Goal: Task Accomplishment & Management: Use online tool/utility

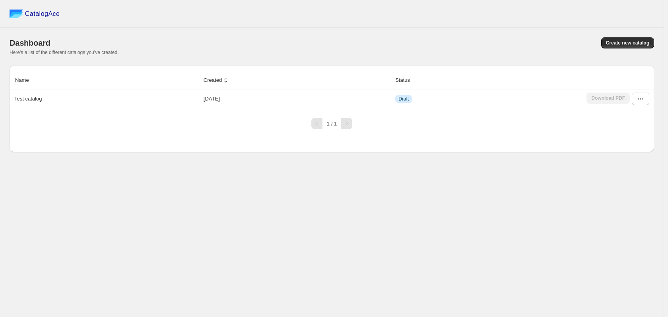
drag, startPoint x: 558, startPoint y: 200, endPoint x: 560, endPoint y: 194, distance: 7.0
click at [558, 199] on div "CatalogAce Dashboard Create new catalog Here's a list of the different catalogs…" at bounding box center [332, 158] width 664 height 317
click at [634, 38] on button "Create new catalog" at bounding box center [627, 42] width 53 height 11
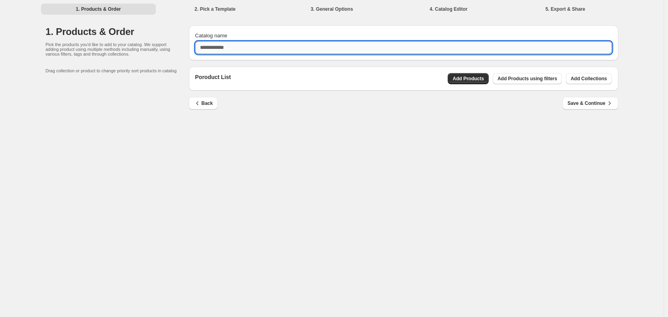
click at [378, 43] on input "Catalog name" at bounding box center [403, 47] width 417 height 13
type input "**********"
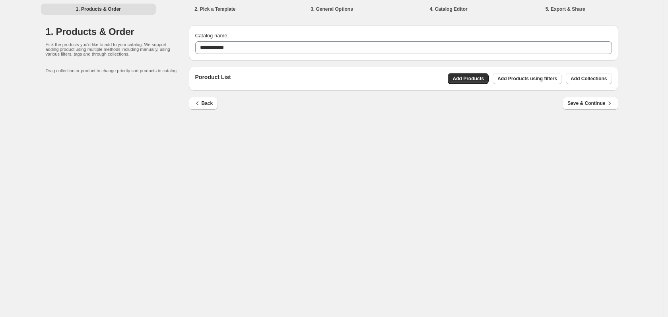
click at [234, 84] on div "Poroduct List Add Products Add Products using filters Add Collections" at bounding box center [403, 79] width 429 height 24
click at [593, 78] on span "Add Collections" at bounding box center [589, 79] width 36 height 6
drag, startPoint x: 330, startPoint y: 175, endPoint x: 337, endPoint y: 163, distance: 13.2
click at [330, 171] on div "**********" at bounding box center [332, 158] width 664 height 317
drag, startPoint x: 488, startPoint y: 159, endPoint x: 498, endPoint y: 137, distance: 23.8
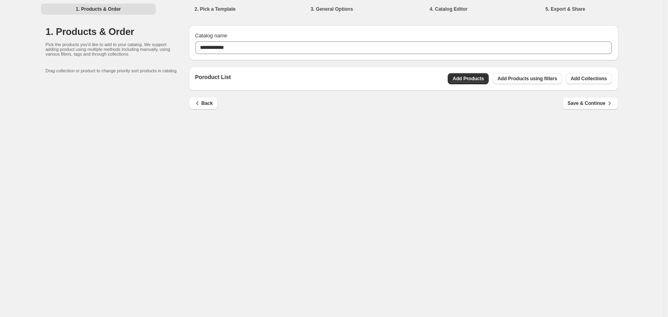
click at [488, 158] on div "**********" at bounding box center [332, 158] width 664 height 317
click at [251, 136] on div "**********" at bounding box center [332, 158] width 664 height 317
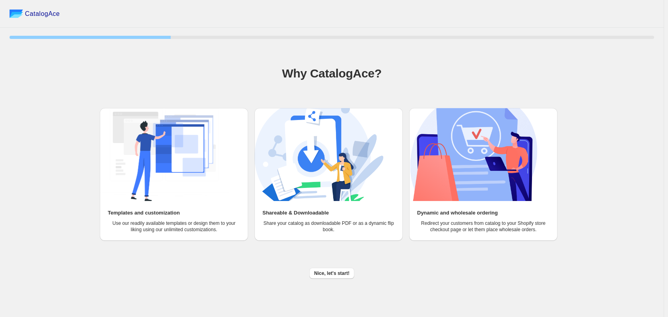
click at [168, 212] on h2 "Templates and customization" at bounding box center [144, 213] width 72 height 8
drag, startPoint x: 345, startPoint y: 275, endPoint x: 343, endPoint y: 270, distance: 5.0
click at [343, 271] on span "Nice, let's start!" at bounding box center [331, 273] width 35 height 6
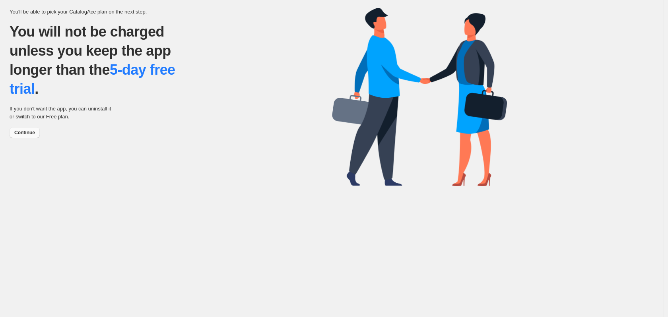
click at [33, 131] on span "Continue" at bounding box center [24, 133] width 21 height 6
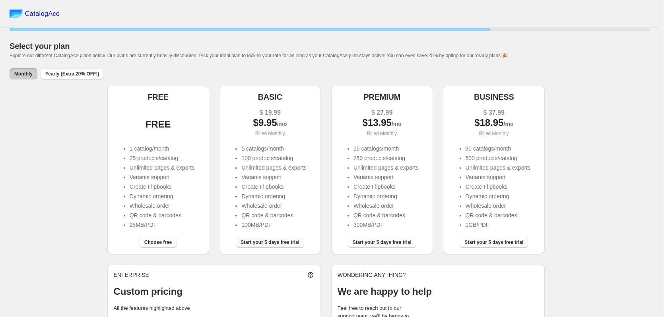
click at [288, 241] on span "Start your 5 days free trial" at bounding box center [270, 242] width 59 height 6
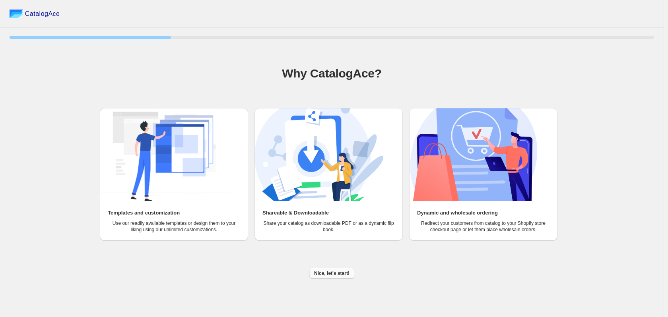
click at [326, 275] on span "Nice, let's start!" at bounding box center [331, 273] width 35 height 6
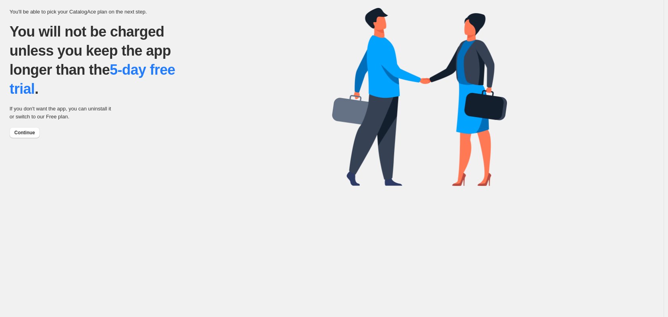
click at [23, 121] on div "You'll be able to pick your CatalogAce plan on the next step. You will not be c…" at bounding box center [171, 70] width 323 height 137
click at [29, 133] on span "Continue" at bounding box center [24, 133] width 21 height 6
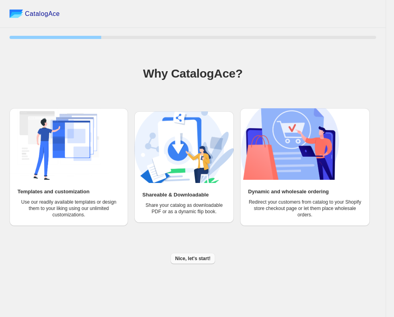
click at [191, 257] on span "Nice, let's start!" at bounding box center [192, 258] width 35 height 6
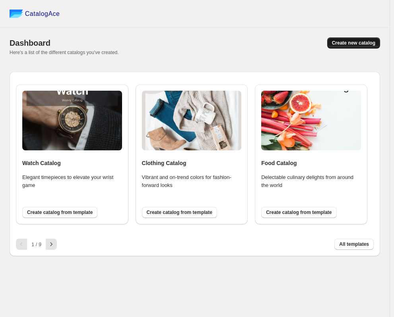
click at [362, 44] on span "Create new catalog" at bounding box center [353, 43] width 43 height 6
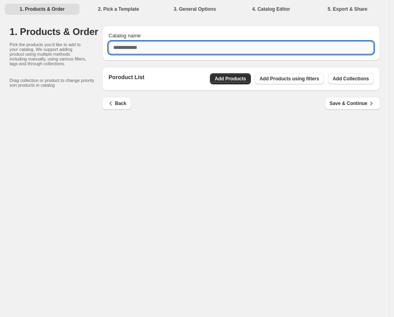
click at [216, 48] on input "Catalog name" at bounding box center [241, 47] width 265 height 13
type input "**********"
click at [345, 75] on button "Add Collections" at bounding box center [351, 78] width 46 height 11
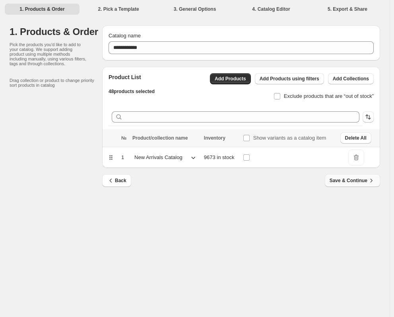
click at [349, 178] on span "Save & Continue" at bounding box center [353, 181] width 46 height 8
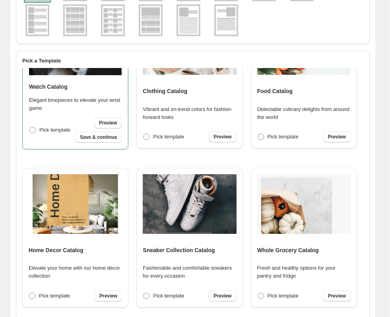
scroll to position [80, 0]
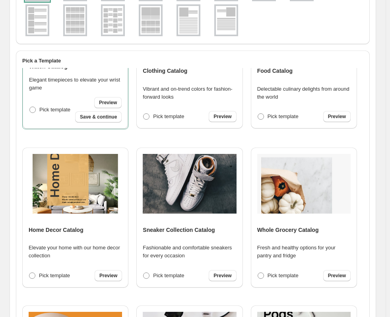
click at [84, 217] on div "Home Decor Catalog Elevate your home with our home decor collection Pick templa…" at bounding box center [75, 217] width 93 height 127
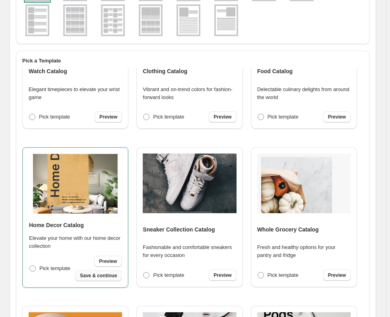
click at [110, 272] on span "Save & continue" at bounding box center [98, 275] width 37 height 6
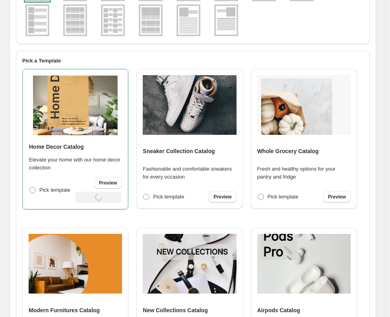
scroll to position [0, 0]
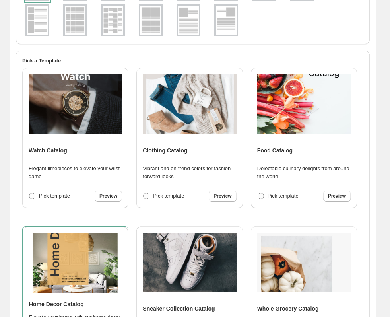
select select "**********"
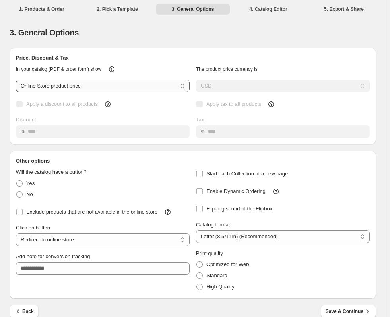
click at [126, 90] on select "**********" at bounding box center [103, 86] width 174 height 13
click at [152, 62] on div "In your catalog (PDF & order form) show" at bounding box center [100, 66] width 180 height 14
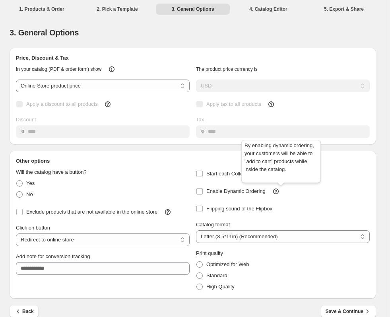
click at [280, 189] on icon at bounding box center [276, 191] width 8 height 8
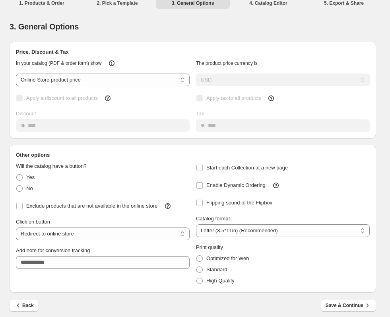
scroll to position [12, 0]
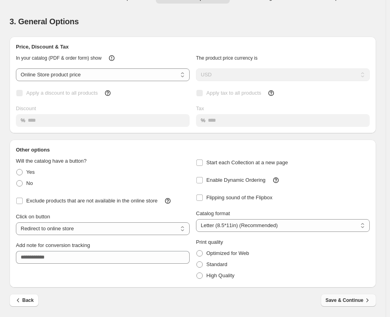
click at [349, 299] on span "Save & Continue" at bounding box center [349, 300] width 46 height 8
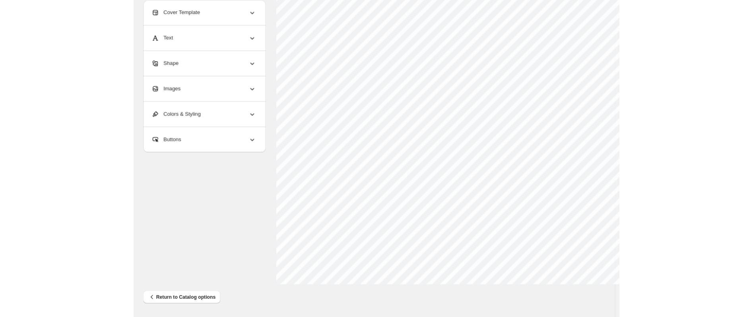
scroll to position [289, 0]
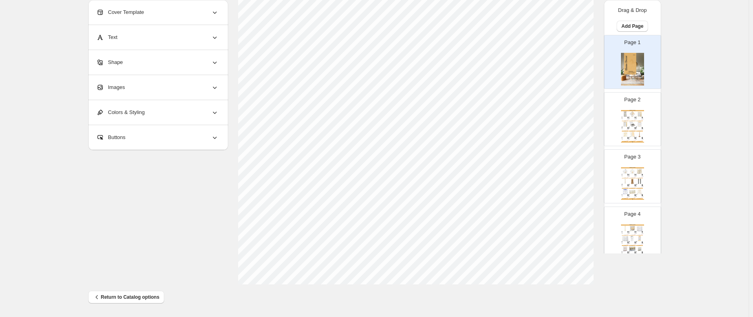
click at [394, 121] on div "BUY NOW" at bounding box center [639, 121] width 7 height 1
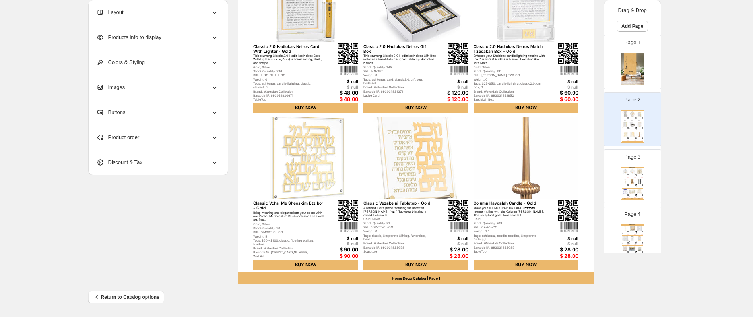
click at [394, 167] on div "Home Decor Catalog" at bounding box center [632, 167] width 23 height 1
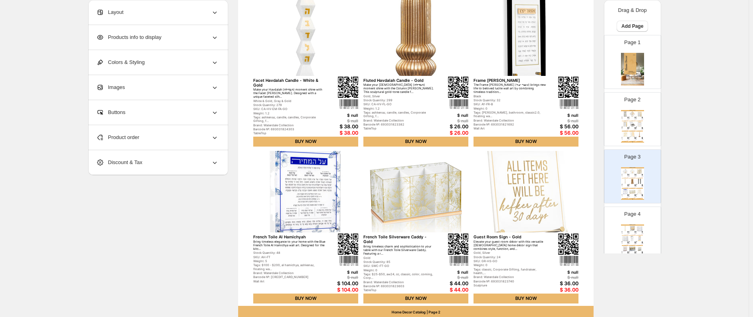
scroll to position [210, 0]
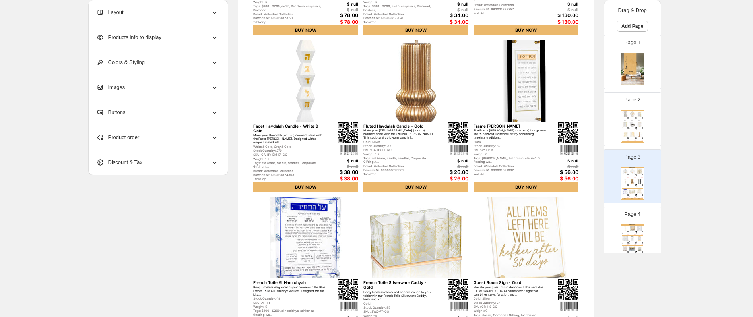
click at [394, 122] on img at bounding box center [639, 124] width 7 height 5
type input "*"
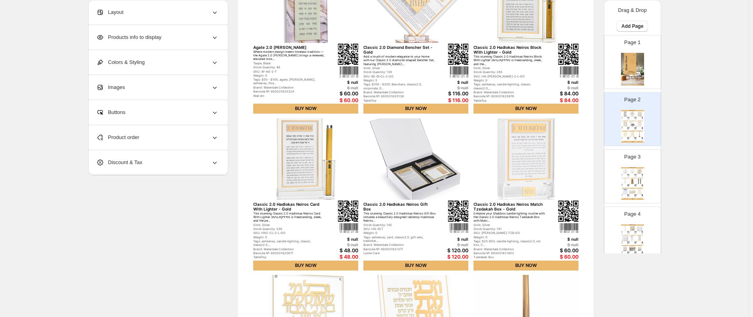
scroll to position [51, 0]
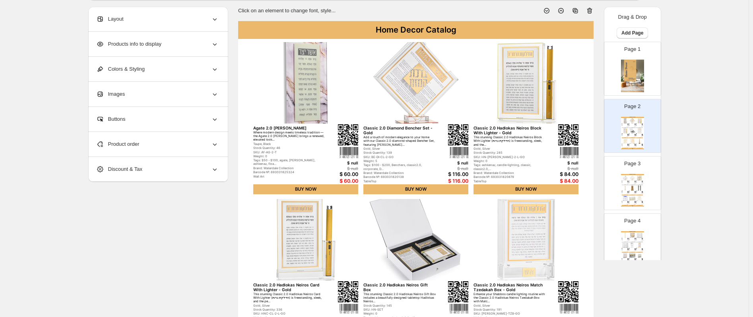
click at [215, 19] on icon at bounding box center [215, 19] width 8 height 8
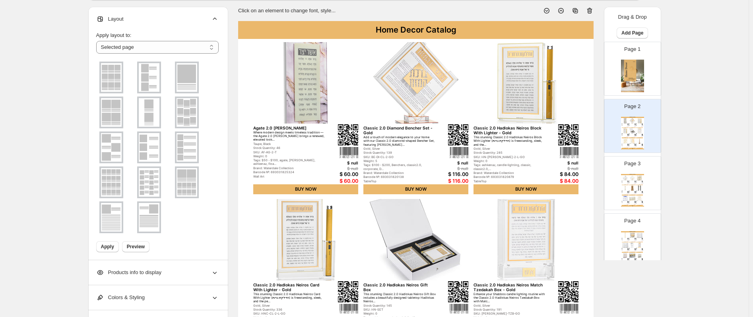
click at [119, 84] on img at bounding box center [111, 77] width 21 height 29
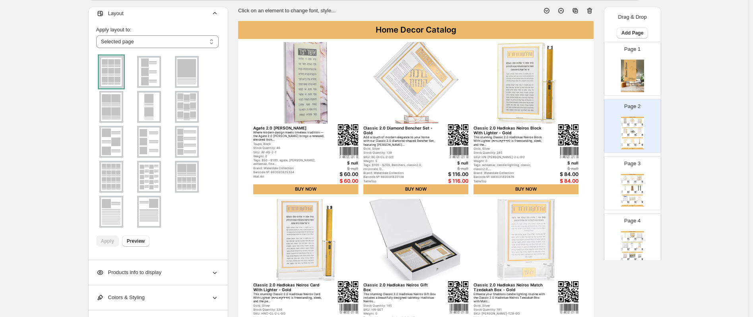
scroll to position [7, 0]
click at [142, 269] on span "Products info to display" at bounding box center [128, 273] width 65 height 8
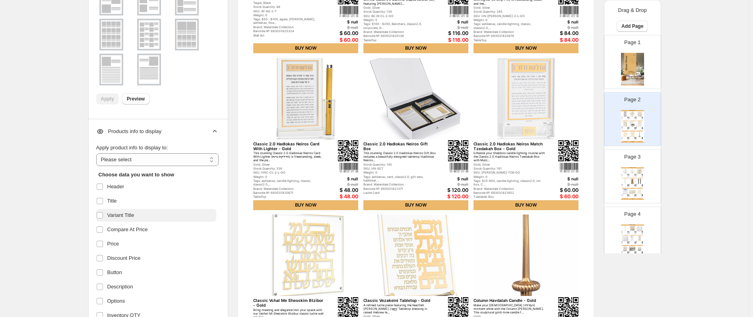
scroll to position [210, 0]
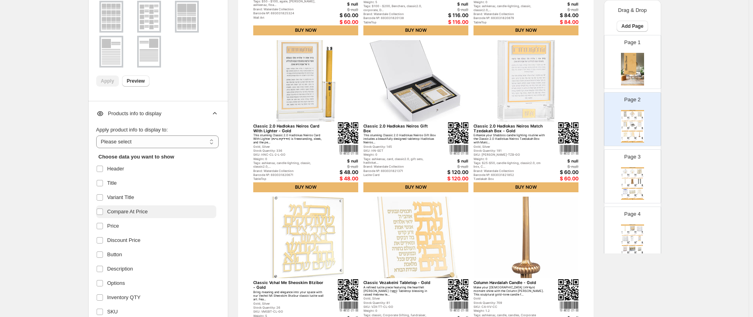
click at [122, 210] on span "Compare At Price" at bounding box center [127, 212] width 41 height 8
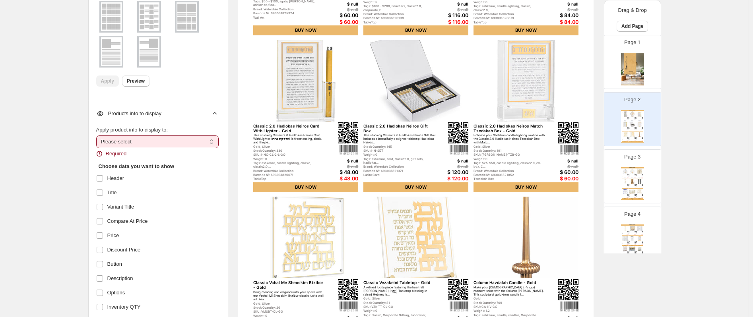
click at [157, 142] on select "**********" at bounding box center [157, 142] width 122 height 13
select select "*********"
click at [98, 136] on select "**********" at bounding box center [157, 142] width 122 height 13
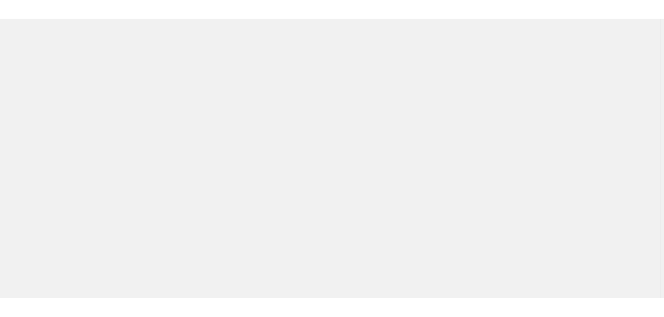
scroll to position [0, 0]
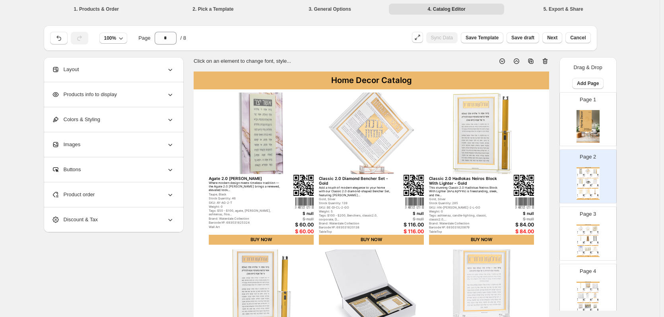
click at [171, 93] on icon at bounding box center [170, 95] width 8 height 8
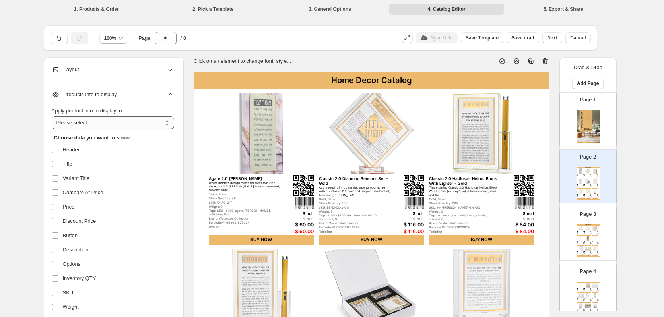
click at [117, 121] on select "**********" at bounding box center [113, 123] width 122 height 13
select select "*********"
click at [53, 117] on select "**********" at bounding box center [113, 123] width 122 height 13
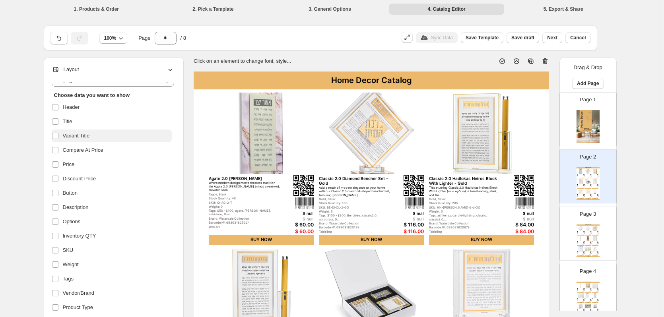
scroll to position [114, 0]
click at [72, 136] on span "Description" at bounding box center [76, 136] width 26 height 8
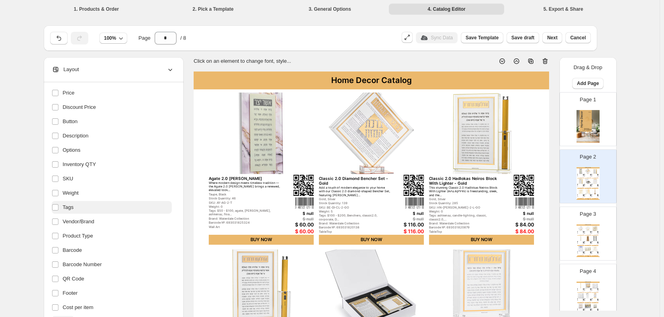
click at [81, 210] on label "Tags" at bounding box center [112, 207] width 120 height 13
click at [77, 195] on span "Weight" at bounding box center [71, 193] width 16 height 8
click at [69, 225] on span "Vendor/Brand" at bounding box center [79, 222] width 32 height 8
click at [73, 237] on span "Product Type" at bounding box center [78, 236] width 30 height 8
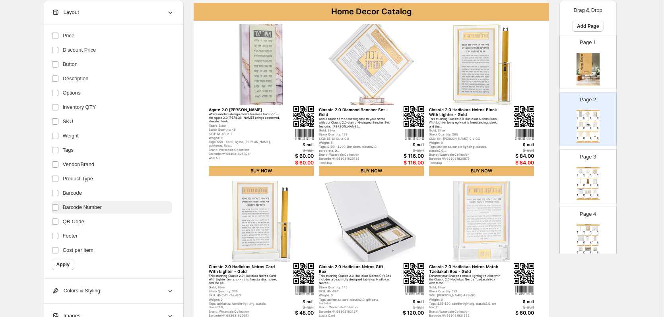
scroll to position [80, 0]
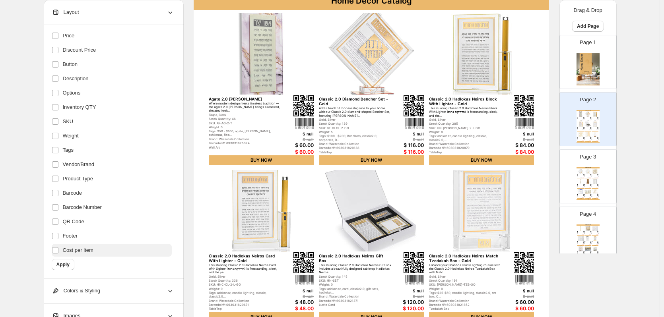
click at [112, 253] on label "Cost per item" at bounding box center [112, 250] width 120 height 13
click at [108, 235] on label "Footer" at bounding box center [112, 236] width 120 height 13
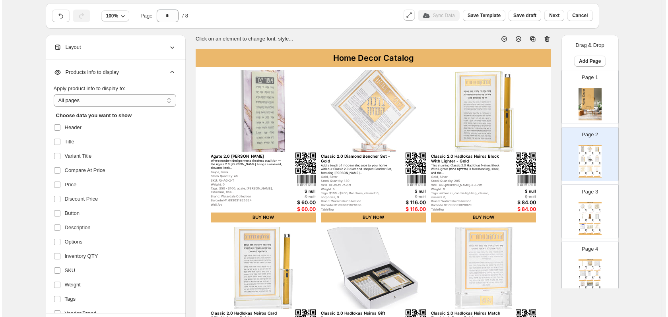
scroll to position [0, 0]
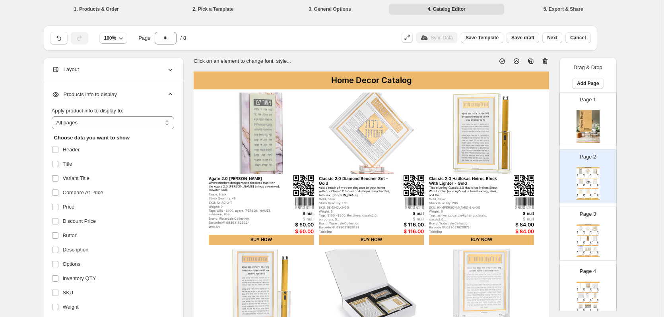
click at [394, 41] on span "Save draft" at bounding box center [522, 38] width 23 height 6
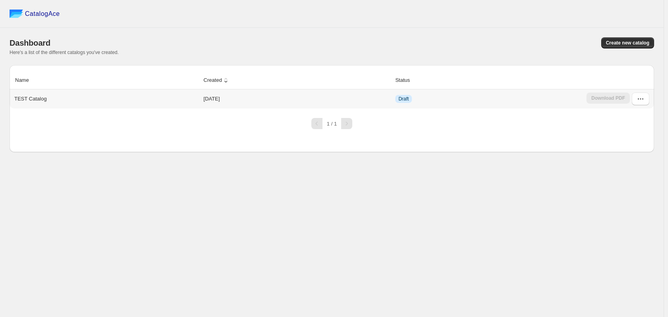
click at [41, 101] on p "TEST Catalog" at bounding box center [30, 99] width 32 height 8
click at [638, 97] on icon "button" at bounding box center [641, 99] width 8 height 8
click at [630, 156] on span "Edit" at bounding box center [636, 158] width 41 height 8
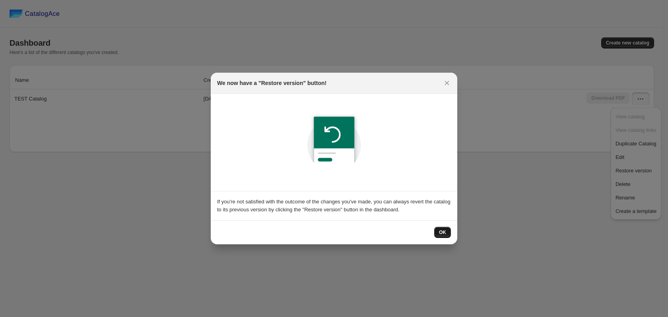
click at [443, 231] on span "OK" at bounding box center [442, 232] width 7 height 6
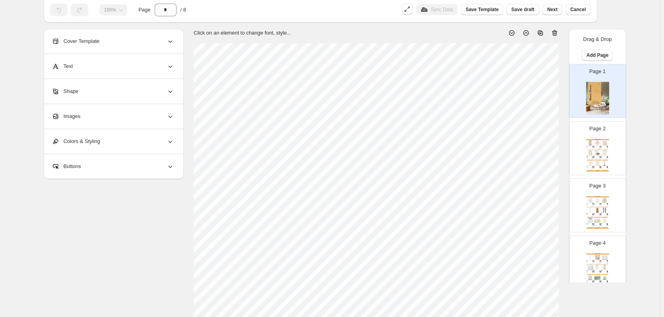
scroll to position [40, 0]
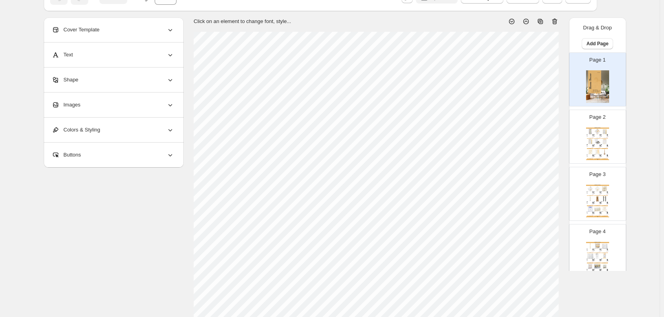
click at [599, 137] on div "$ null $ null $ 116.00 $ 116.00" at bounding box center [600, 138] width 2 height 2
type input "*"
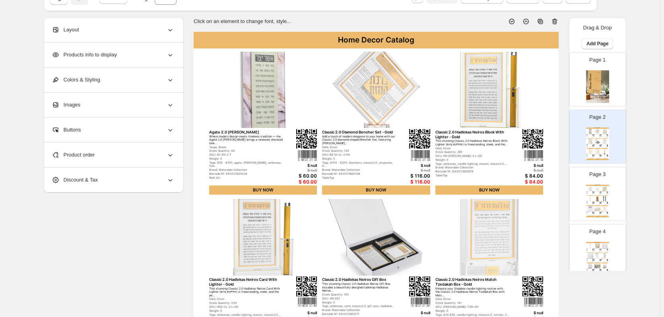
click at [169, 50] on div "Products info to display" at bounding box center [113, 55] width 122 height 25
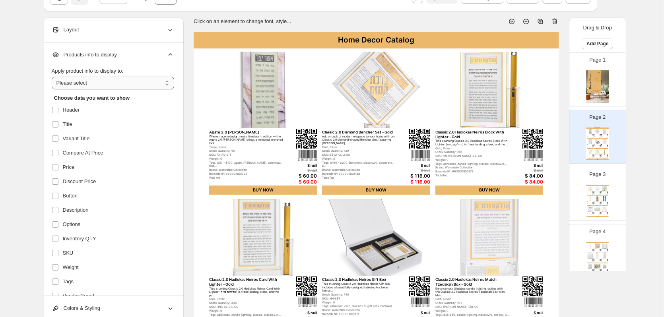
click at [101, 83] on select "**********" at bounding box center [113, 83] width 122 height 13
select select "*********"
click at [53, 77] on select "**********" at bounding box center [113, 83] width 122 height 13
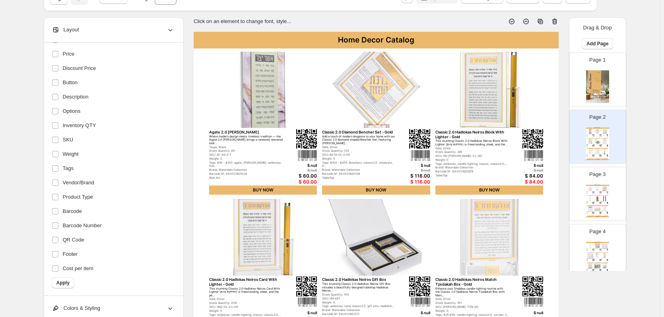
scroll to position [114, 0]
click at [77, 166] on label "Tags" at bounding box center [112, 167] width 120 height 13
click at [87, 198] on span "Product Type" at bounding box center [78, 196] width 30 height 8
click at [79, 264] on span "Cost per item" at bounding box center [78, 268] width 31 height 8
click at [75, 251] on span "Footer" at bounding box center [70, 254] width 15 height 8
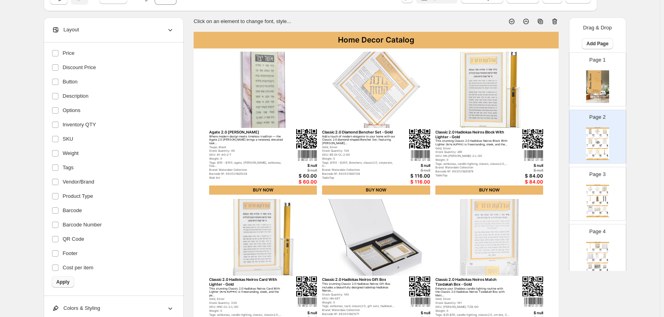
click at [67, 284] on span "Apply" at bounding box center [62, 282] width 13 height 6
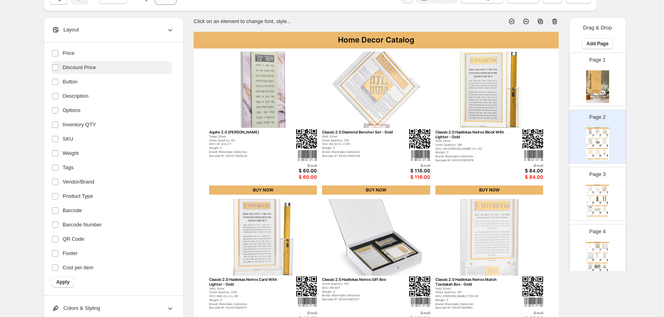
click at [83, 66] on span "Discount Price" at bounding box center [79, 68] width 33 height 8
click at [66, 283] on span "Apply" at bounding box center [62, 282] width 13 height 6
click at [72, 52] on span "Price" at bounding box center [69, 53] width 12 height 8
click at [72, 53] on span "Price" at bounding box center [69, 53] width 12 height 8
click at [62, 50] on label at bounding box center [57, 53] width 10 height 10
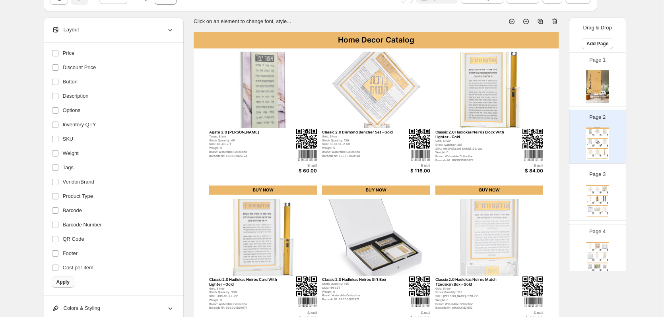
click at [68, 280] on span "Apply" at bounding box center [62, 282] width 13 height 6
click at [68, 54] on span "Price" at bounding box center [69, 53] width 12 height 8
click at [102, 226] on span "Barcode Number" at bounding box center [82, 225] width 39 height 8
click at [113, 213] on label "Barcode" at bounding box center [112, 210] width 120 height 13
click at [67, 282] on span "Apply" at bounding box center [62, 282] width 13 height 6
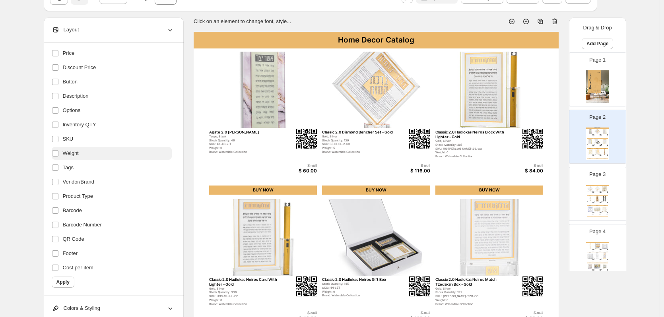
click at [66, 154] on span "Weight" at bounding box center [71, 154] width 16 height 8
click at [66, 285] on span "Apply" at bounding box center [62, 282] width 13 height 6
click at [68, 155] on span "Weight" at bounding box center [71, 154] width 16 height 8
click at [79, 109] on span "Options" at bounding box center [72, 111] width 18 height 8
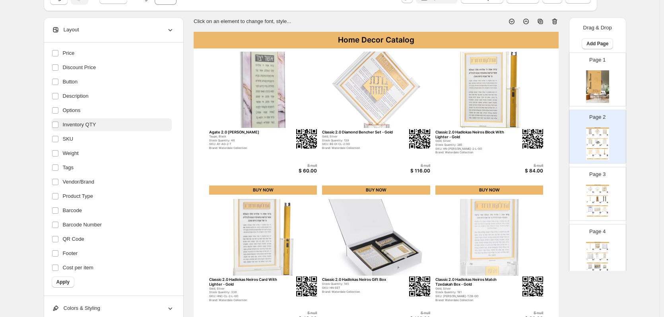
click at [79, 122] on span "Inventory QTY" at bounding box center [79, 125] width 33 height 8
click at [79, 111] on span "Options" at bounding box center [72, 111] width 18 height 8
click at [67, 280] on span "Apply" at bounding box center [62, 282] width 13 height 6
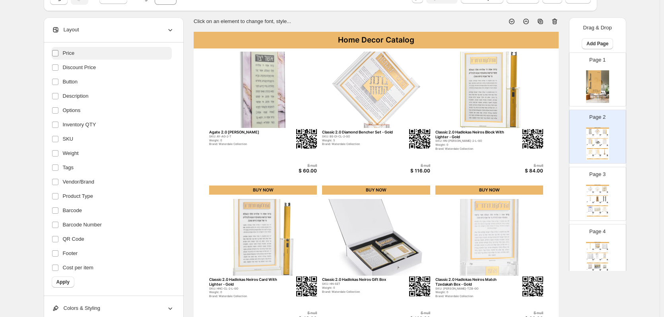
click at [58, 58] on label at bounding box center [57, 53] width 10 height 10
drag, startPoint x: 72, startPoint y: 152, endPoint x: 70, endPoint y: 144, distance: 8.8
click at [72, 152] on span "Weight" at bounding box center [71, 154] width 16 height 8
click at [70, 143] on span "SKU" at bounding box center [68, 139] width 11 height 8
click at [83, 182] on span "Vendor/Brand" at bounding box center [79, 182] width 32 height 8
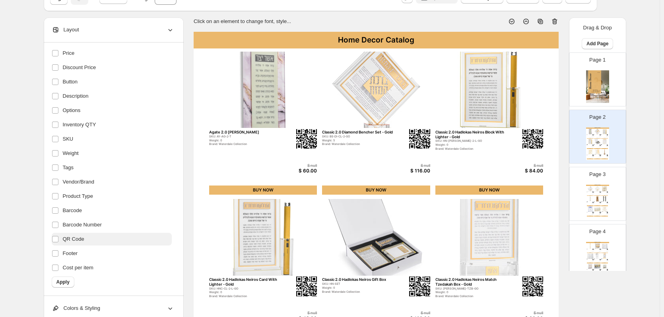
click at [74, 241] on span "QR Code" at bounding box center [73, 239] width 21 height 8
click at [66, 279] on button "Apply" at bounding box center [63, 282] width 23 height 11
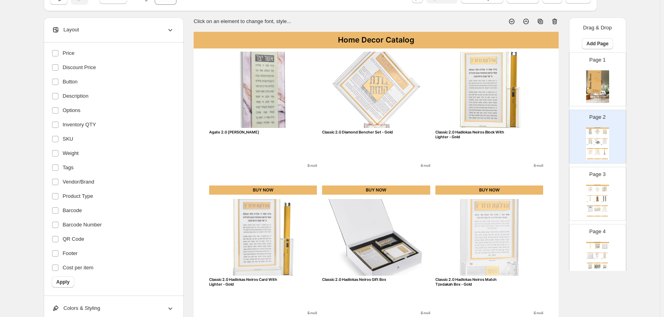
click at [315, 165] on div "$ null" at bounding box center [297, 165] width 39 height 4
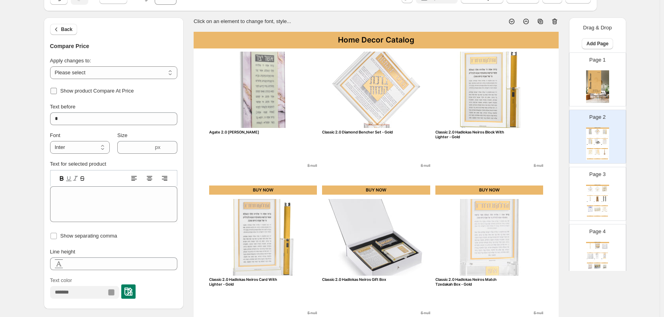
click at [111, 94] on span "Show product Compare At Price" at bounding box center [97, 91] width 74 height 8
click at [67, 29] on span "Back" at bounding box center [67, 29] width 12 height 6
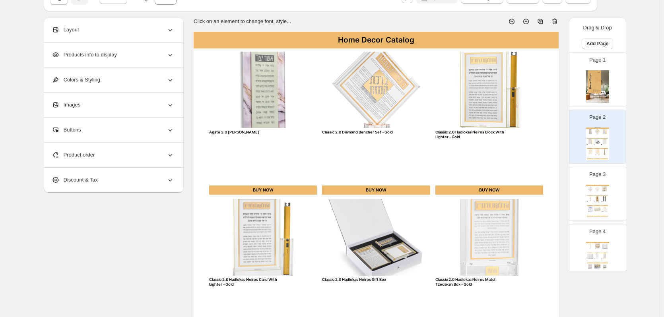
click at [132, 62] on div "Products info to display" at bounding box center [113, 55] width 122 height 25
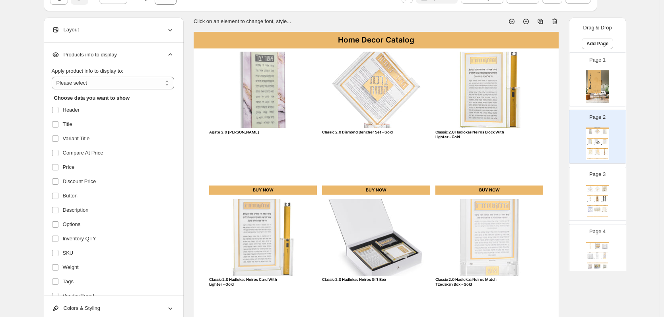
click at [95, 90] on ul "Choose data you want to show Header Title Variant Title Compare At Price Price …" at bounding box center [113, 239] width 122 height 301
click at [99, 85] on select "**********" at bounding box center [113, 83] width 122 height 13
select select "*********"
click at [53, 77] on select "**********" at bounding box center [113, 83] width 122 height 13
click at [124, 153] on label "Compare At Price" at bounding box center [112, 153] width 120 height 13
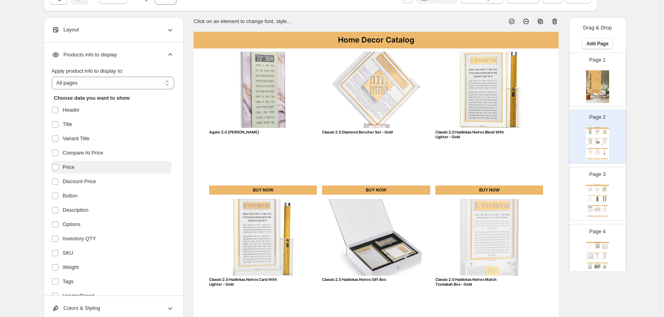
click at [74, 167] on span "Price" at bounding box center [69, 167] width 12 height 8
click at [73, 222] on span "Options" at bounding box center [72, 225] width 18 height 8
click at [74, 234] on label "Inventory QTY" at bounding box center [112, 239] width 120 height 13
click at [70, 253] on span "SKU" at bounding box center [68, 253] width 11 height 8
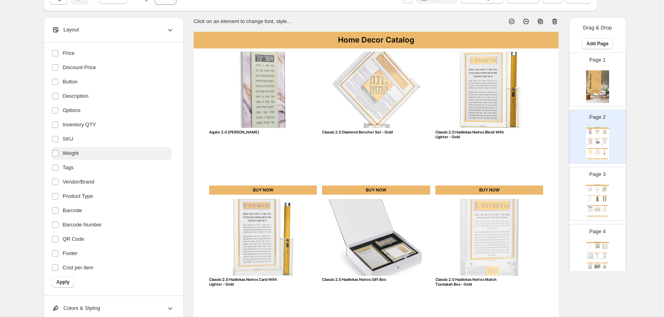
click at [78, 156] on span "Weight" at bounding box center [71, 154] width 16 height 8
click at [78, 180] on span "Vendor/Brand" at bounding box center [79, 182] width 32 height 8
click at [82, 195] on span "Product Type" at bounding box center [78, 196] width 30 height 8
drag, startPoint x: 74, startPoint y: 211, endPoint x: 77, endPoint y: 223, distance: 12.6
click at [74, 211] on span "Barcode" at bounding box center [72, 211] width 19 height 8
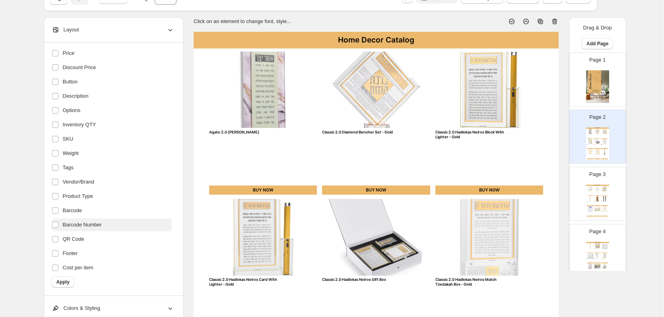
click at [77, 223] on span "Barcode Number" at bounding box center [82, 225] width 39 height 8
click at [72, 237] on span "QR Code" at bounding box center [73, 239] width 21 height 8
click at [57, 276] on form "Choose data you want to show Header Title Variant Title Compare At Price Price …" at bounding box center [113, 131] width 122 height 313
drag, startPoint x: 68, startPoint y: 282, endPoint x: 152, endPoint y: 273, distance: 84.1
click at [68, 282] on span "Apply" at bounding box center [62, 282] width 13 height 6
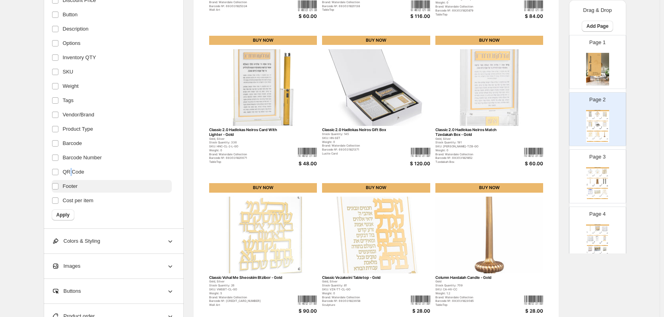
scroll to position [199, 0]
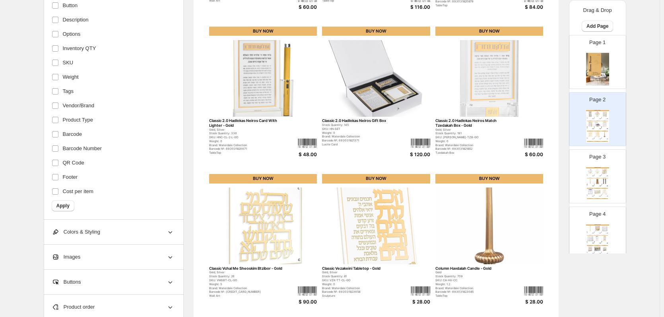
click at [111, 236] on div "Colors & Styling" at bounding box center [113, 232] width 122 height 25
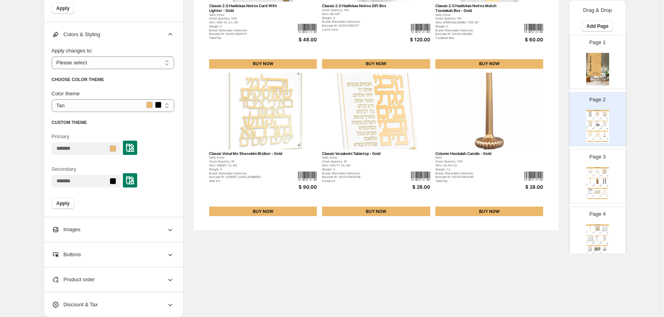
scroll to position [318, 0]
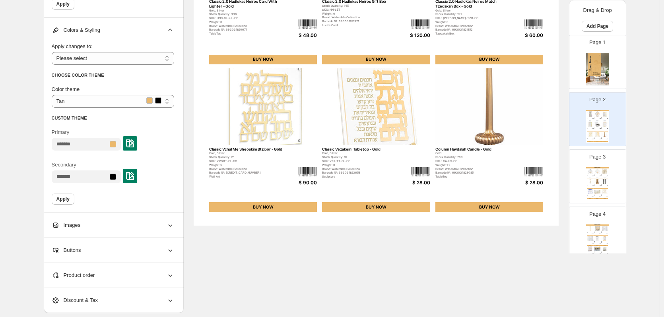
click at [100, 236] on div "Images" at bounding box center [113, 225] width 122 height 25
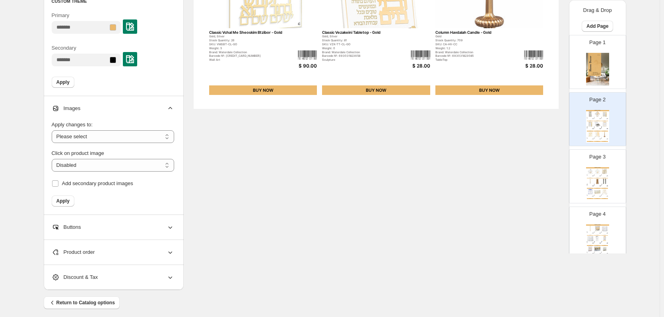
scroll to position [441, 0]
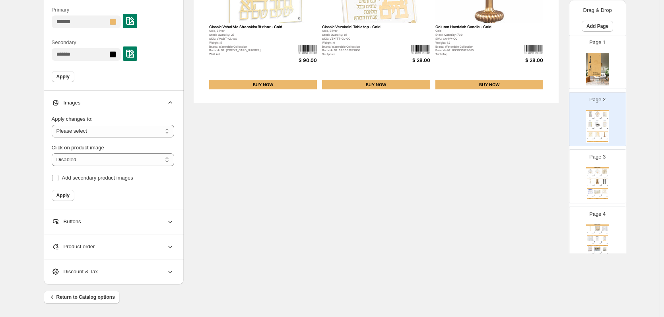
click at [120, 226] on div "Buttons" at bounding box center [113, 222] width 122 height 25
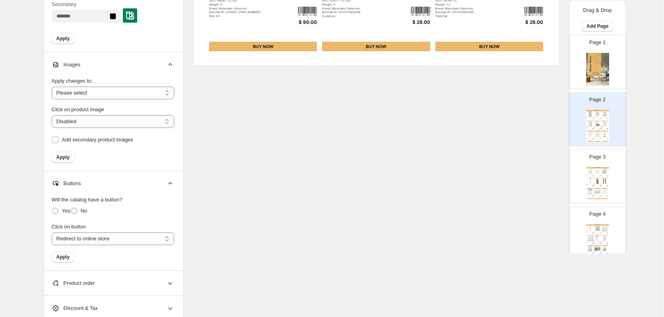
scroll to position [515, 0]
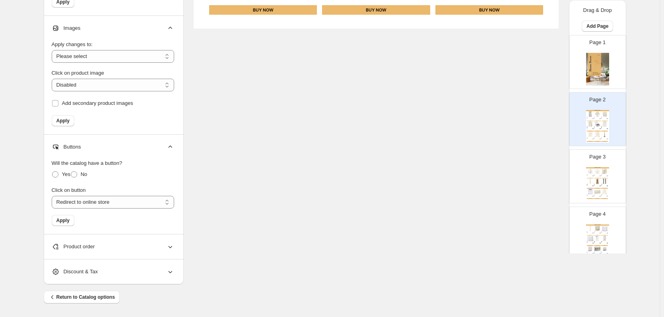
click at [130, 246] on div "Product order" at bounding box center [113, 247] width 122 height 25
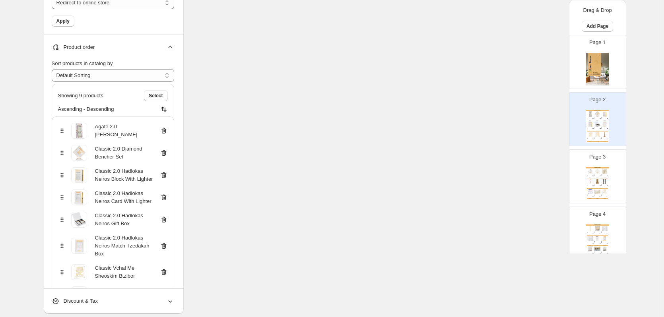
scroll to position [744, 0]
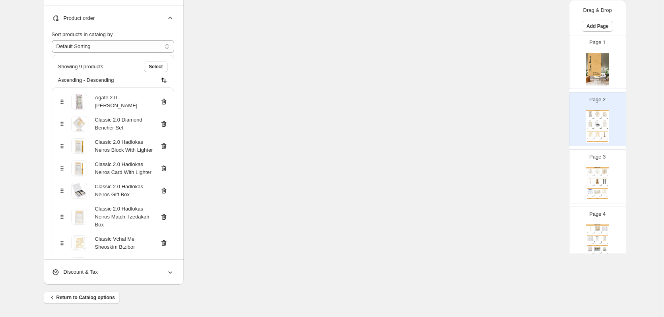
click at [146, 271] on div "Discount & Tax" at bounding box center [113, 272] width 122 height 25
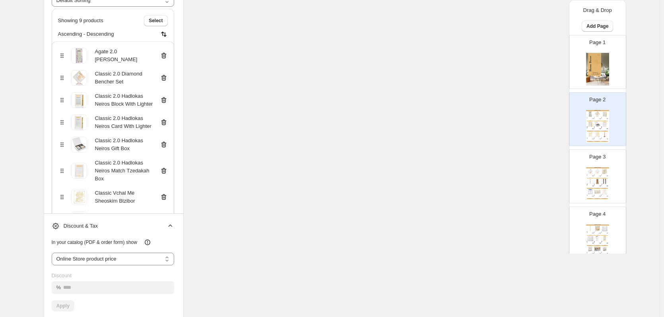
scroll to position [872, 0]
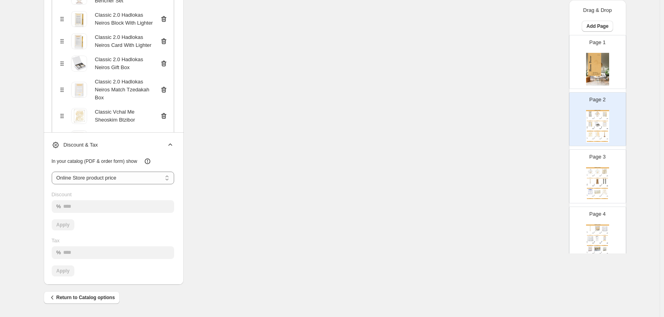
click at [589, 161] on div "Page 3 Home Decor Catalog Diamond Napkin Holder & Bencher Set - Gold Gold, Silv…" at bounding box center [594, 173] width 50 height 53
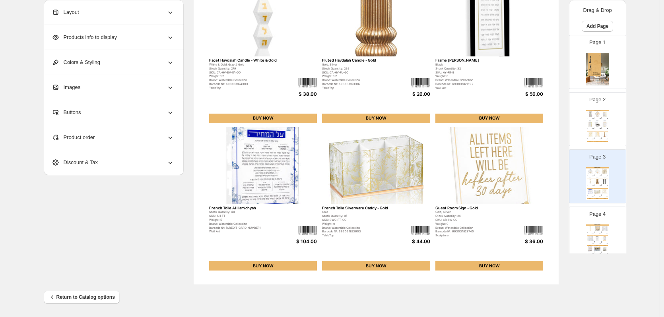
scroll to position [0, 0]
click at [601, 230] on img at bounding box center [604, 228] width 7 height 5
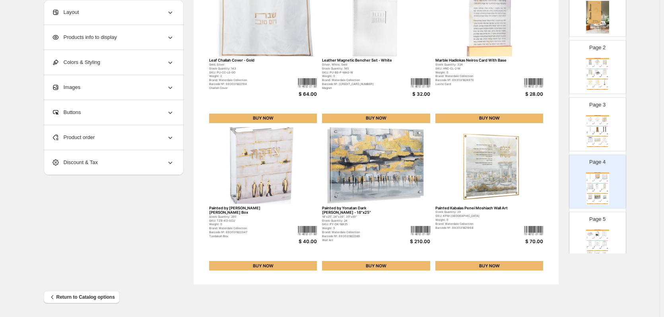
scroll to position [199, 0]
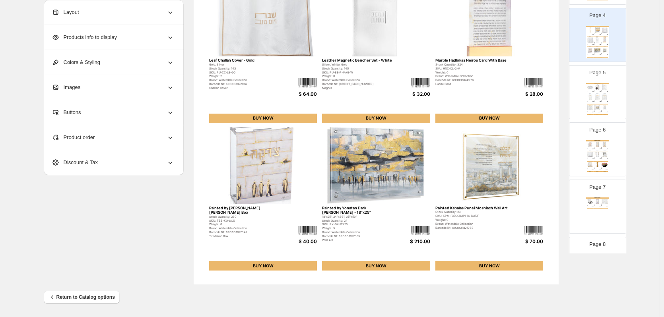
click at [596, 108] on img at bounding box center [597, 107] width 7 height 5
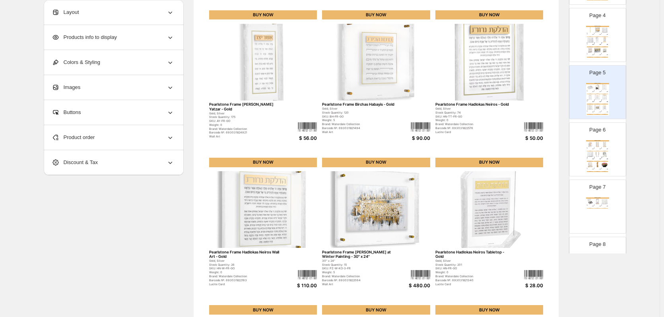
scroll to position [220, 0]
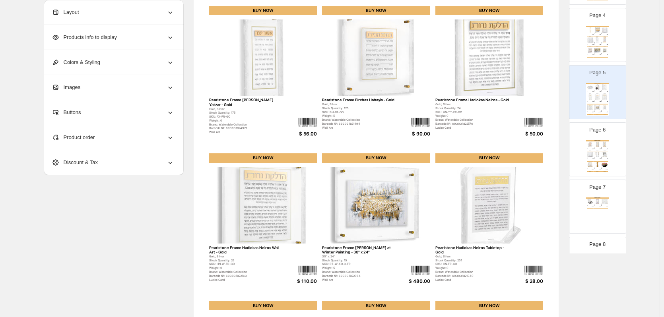
click at [602, 157] on div "Rav [PERSON_NAME] Tabletop Gadol Sketch" at bounding box center [603, 157] width 5 height 0
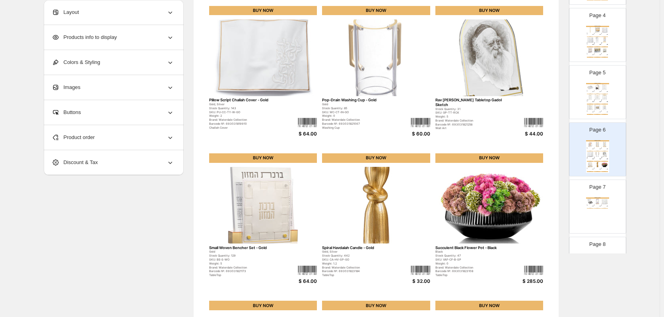
click at [593, 194] on div "Page 7 Home Decor Catalog Watercolor Hadlokas Neiros Gift Box Stock Quantity: 1…" at bounding box center [594, 203] width 50 height 53
type input "*"
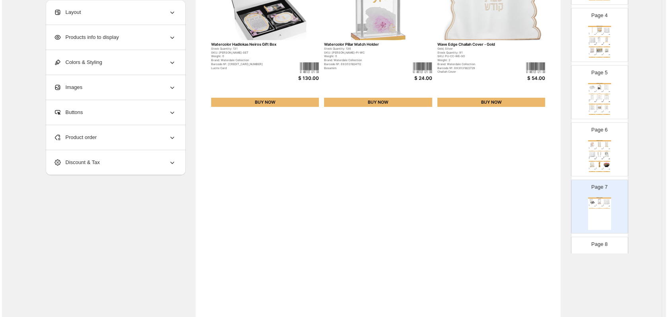
scroll to position [0, 0]
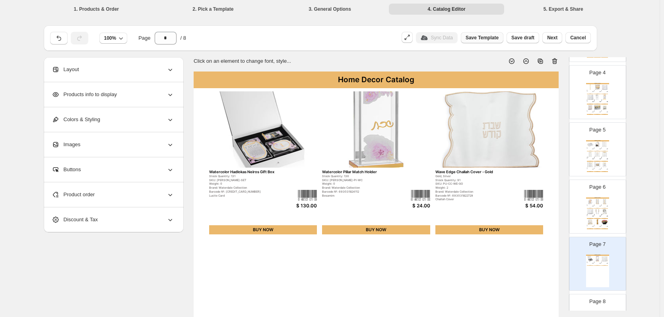
click at [482, 36] on span "Save Template" at bounding box center [482, 38] width 33 height 6
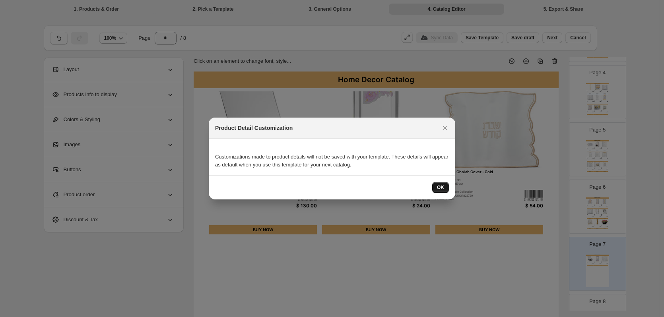
click at [439, 188] on span "OK" at bounding box center [440, 188] width 7 height 6
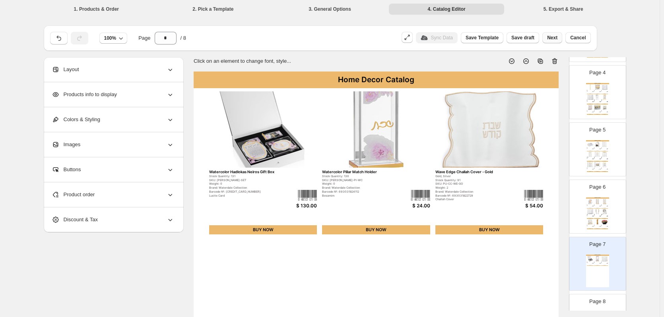
click at [558, 40] on span "Next" at bounding box center [552, 38] width 10 height 6
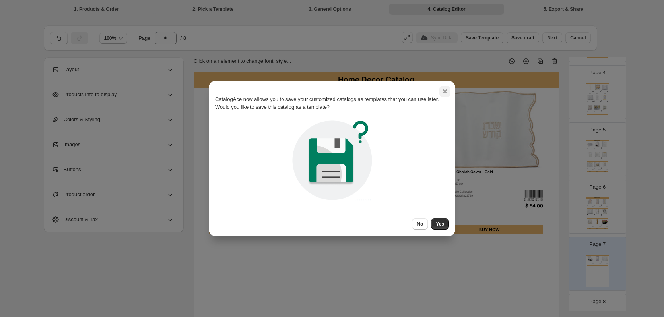
click at [445, 94] on icon ":r1d:" at bounding box center [445, 91] width 8 height 8
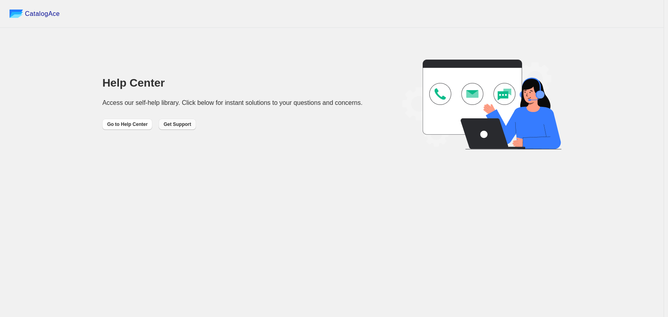
click at [174, 125] on span "Get Support" at bounding box center [176, 124] width 27 height 6
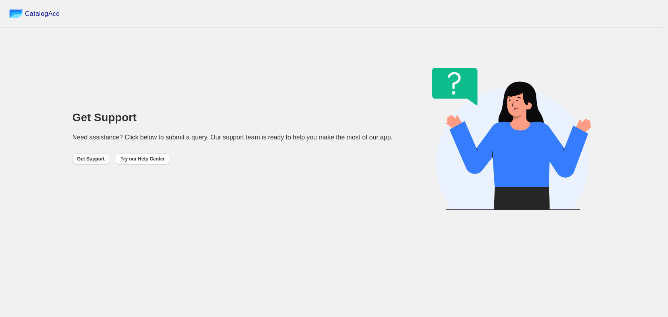
click at [81, 160] on span "Get Support" at bounding box center [90, 159] width 27 height 6
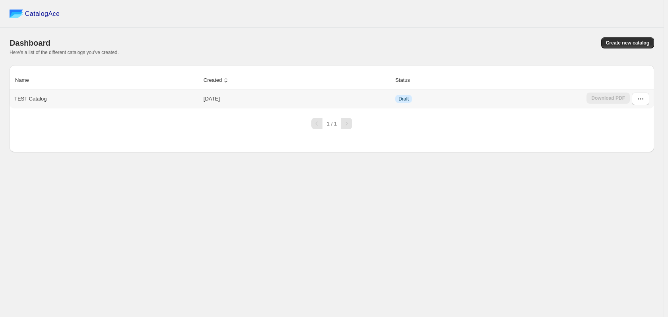
click at [106, 95] on div "TEST Catalog" at bounding box center [105, 97] width 188 height 11
click at [645, 95] on button "button" at bounding box center [640, 99] width 17 height 13
click at [628, 157] on span "Edit" at bounding box center [636, 158] width 41 height 8
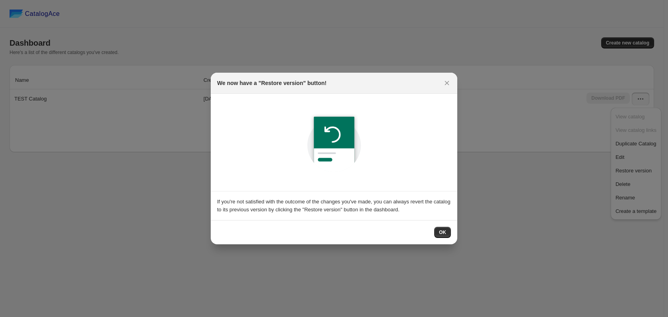
click at [453, 229] on div "OK" at bounding box center [334, 232] width 247 height 24
click at [445, 233] on span "OK" at bounding box center [442, 232] width 7 height 6
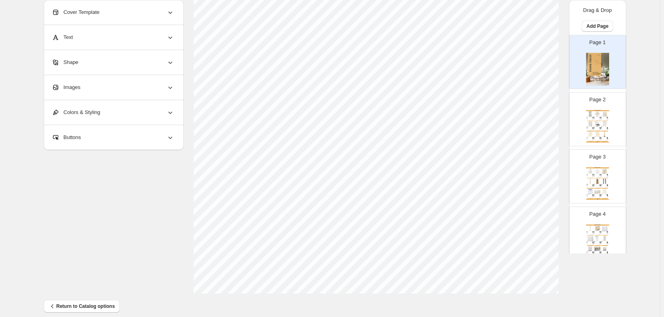
scroll to position [259, 0]
click at [593, 128] on img at bounding box center [593, 128] width 1 height 1
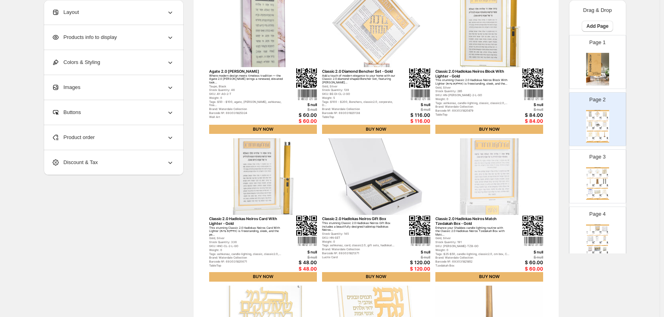
scroll to position [100, 0]
click at [153, 15] on div "Layout" at bounding box center [113, 12] width 122 height 25
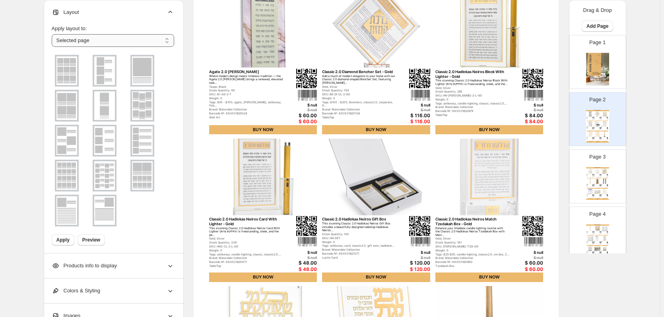
click at [130, 39] on select "**********" at bounding box center [113, 40] width 122 height 13
click at [71, 74] on img at bounding box center [66, 70] width 21 height 29
click at [113, 76] on img at bounding box center [104, 70] width 21 height 29
click at [144, 115] on img at bounding box center [142, 105] width 21 height 29
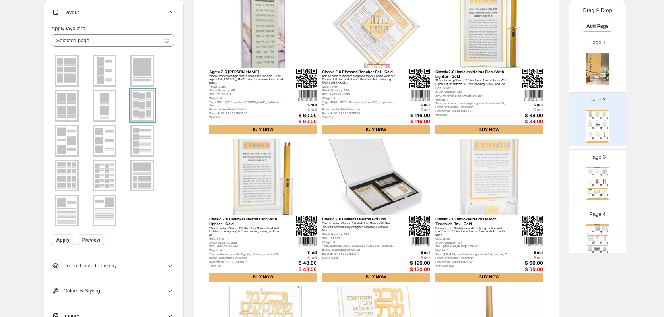
click at [96, 239] on span "Preview" at bounding box center [91, 240] width 18 height 6
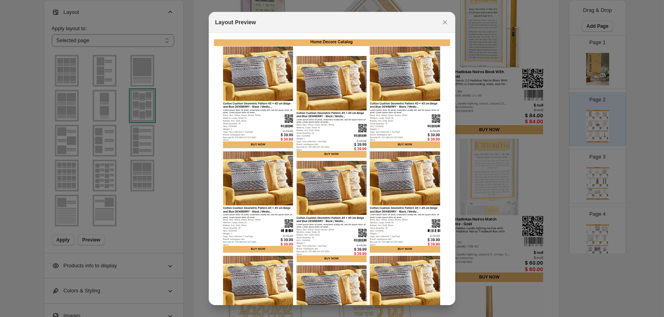
click at [454, 28] on div "Layout Preview" at bounding box center [332, 22] width 247 height 21
click at [447, 20] on icon ":r2c:" at bounding box center [445, 22] width 8 height 8
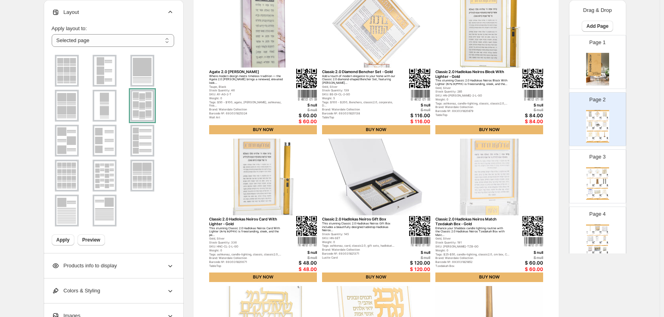
click at [107, 68] on img at bounding box center [104, 70] width 21 height 29
click at [112, 109] on img at bounding box center [104, 105] width 21 height 29
click at [70, 107] on img at bounding box center [66, 105] width 21 height 29
click at [68, 150] on img at bounding box center [66, 140] width 21 height 29
click at [67, 76] on img at bounding box center [66, 70] width 21 height 29
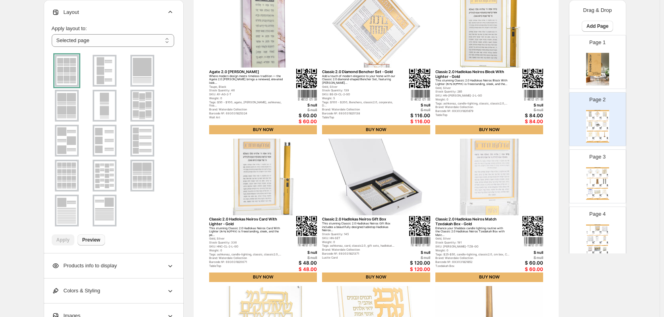
click at [93, 239] on span "Preview" at bounding box center [91, 240] width 18 height 6
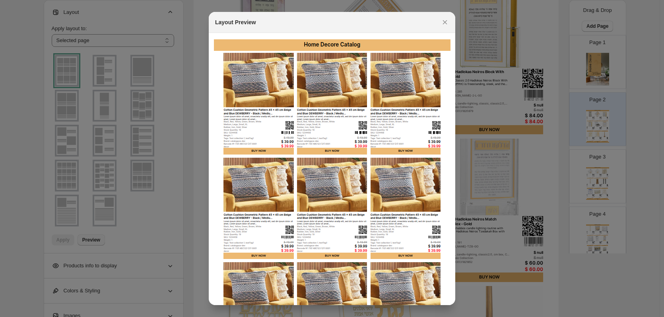
scroll to position [0, 0]
click at [444, 27] on button ":r2c:" at bounding box center [444, 22] width 11 height 11
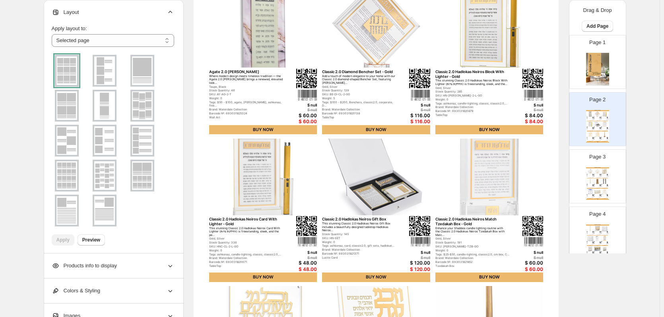
click at [593, 127] on img at bounding box center [593, 127] width 1 height 1
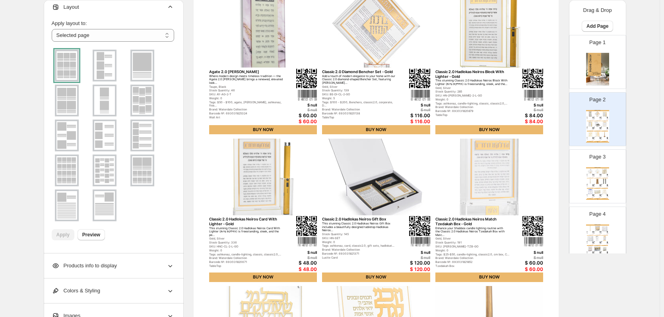
scroll to position [7, 0]
drag, startPoint x: 136, startPoint y: 261, endPoint x: 146, endPoint y: 245, distance: 18.8
click at [136, 261] on div "Products info to display" at bounding box center [113, 266] width 122 height 25
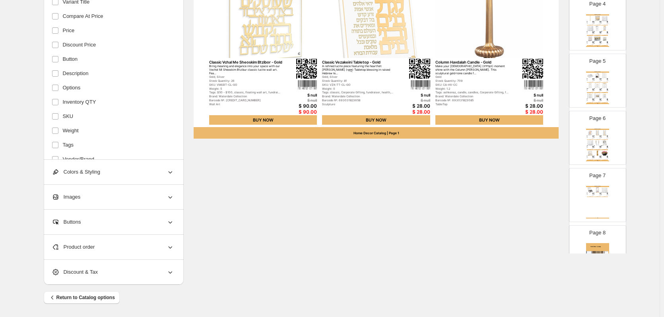
scroll to position [257, 0]
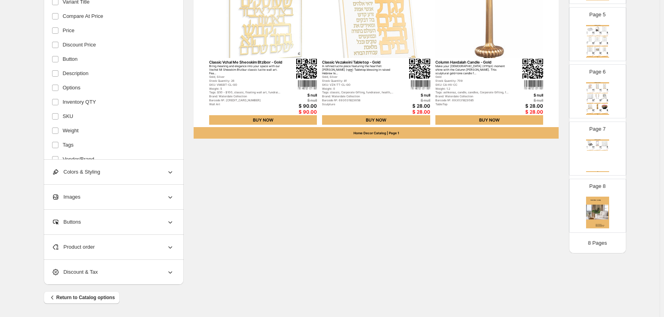
click at [594, 161] on div "Home Decor Catalog Watercolor Hadlokas Neiros Gift Box This stunning Watercolor…" at bounding box center [597, 156] width 23 height 33
type input "*"
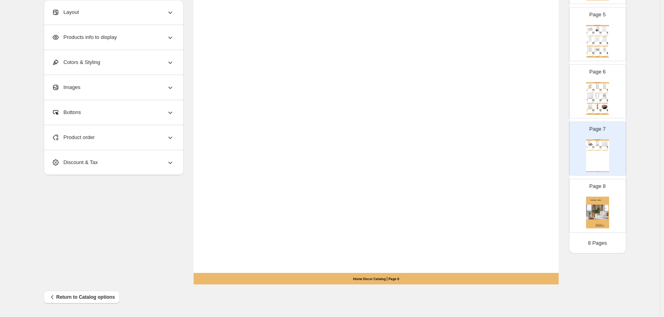
scroll to position [259, 0]
click at [171, 138] on icon at bounding box center [170, 138] width 4 height 2
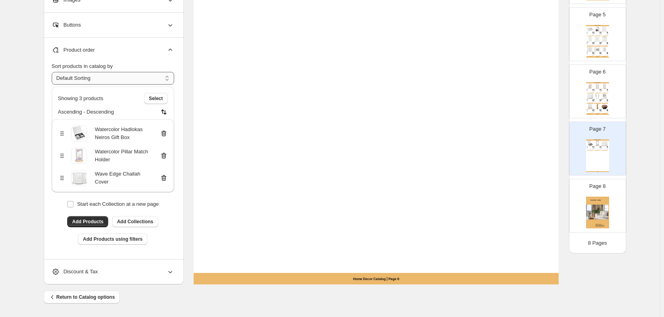
click at [83, 79] on select "**********" at bounding box center [113, 78] width 122 height 13
click at [134, 61] on div "Product order" at bounding box center [113, 50] width 122 height 25
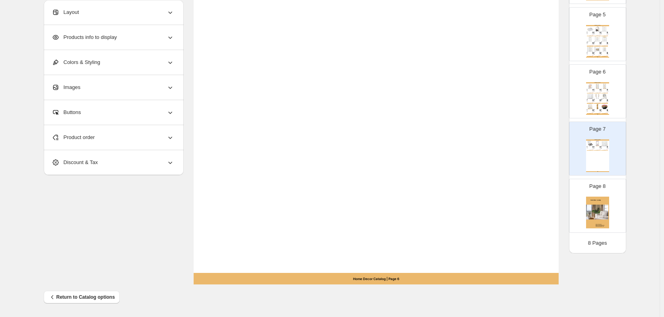
click at [133, 141] on div "Product order" at bounding box center [113, 137] width 122 height 25
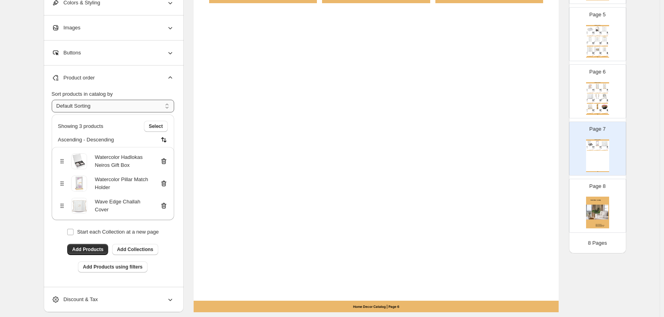
scroll to position [220, 0]
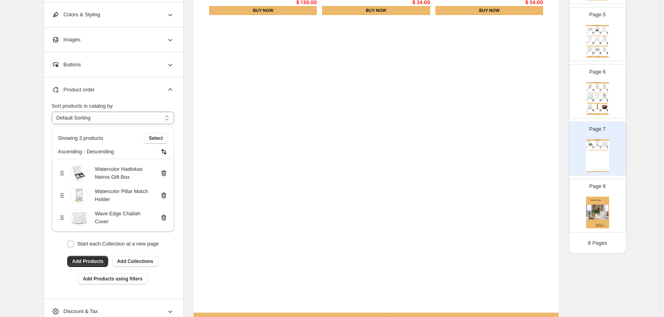
click at [91, 67] on div "Buttons" at bounding box center [113, 64] width 122 height 25
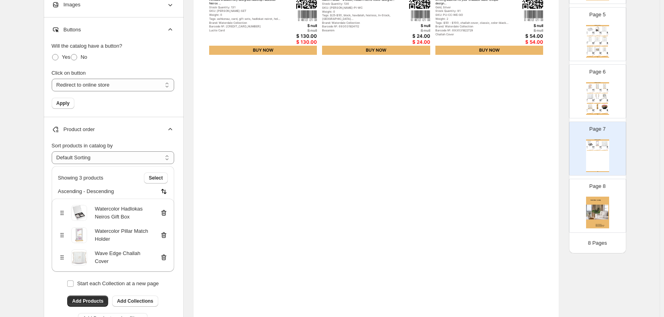
scroll to position [100, 0]
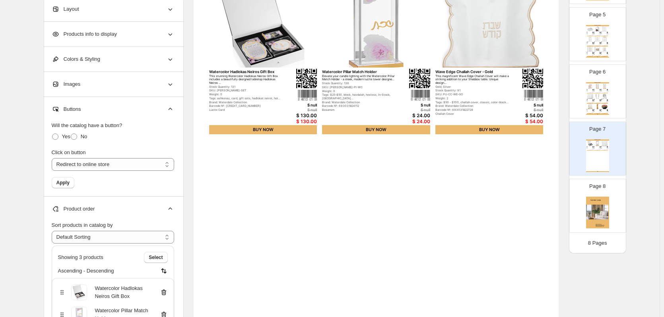
click at [119, 84] on div "Images" at bounding box center [113, 84] width 122 height 25
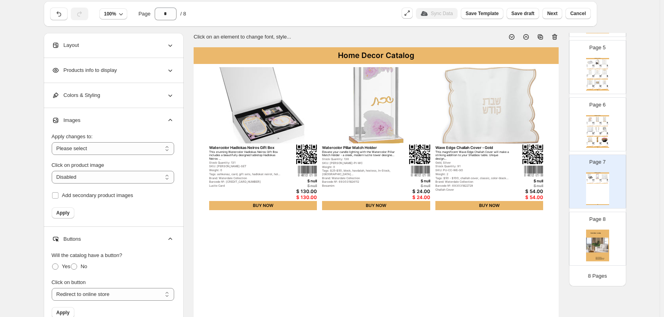
scroll to position [21, 0]
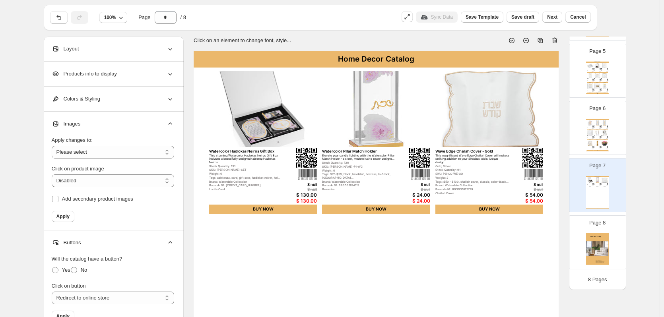
click at [126, 105] on div "Colors & Styling" at bounding box center [113, 99] width 122 height 25
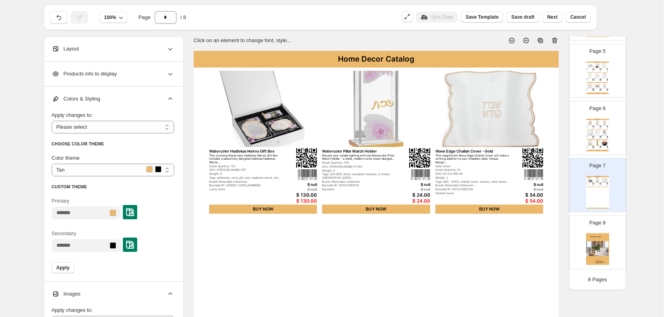
click at [120, 82] on div "Products info to display" at bounding box center [113, 74] width 122 height 25
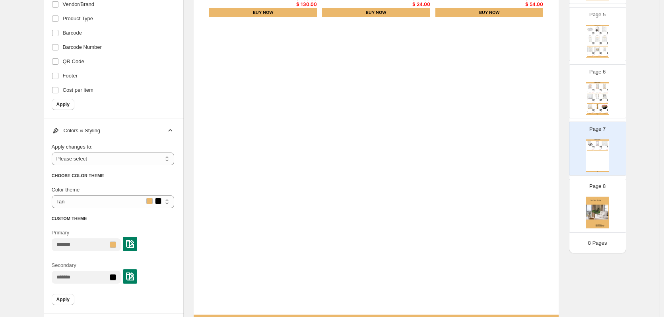
scroll to position [259, 0]
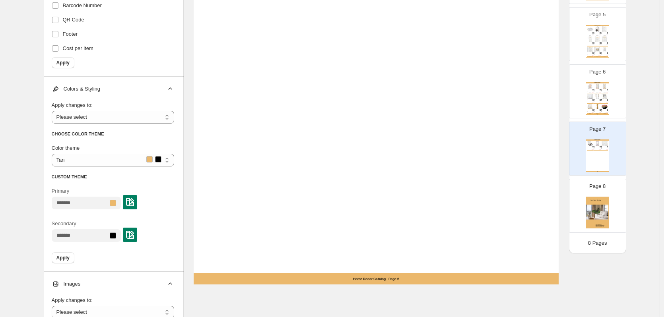
click at [145, 86] on div "Colors & Styling" at bounding box center [113, 89] width 122 height 25
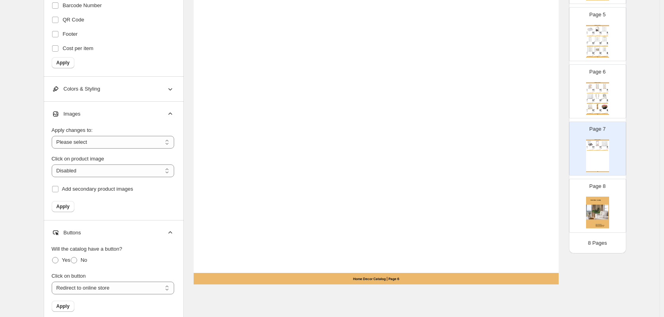
click at [140, 118] on div "Images" at bounding box center [113, 114] width 122 height 25
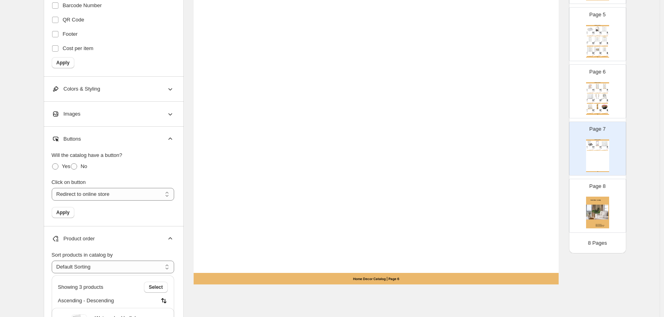
click at [135, 139] on div "Buttons" at bounding box center [113, 139] width 122 height 25
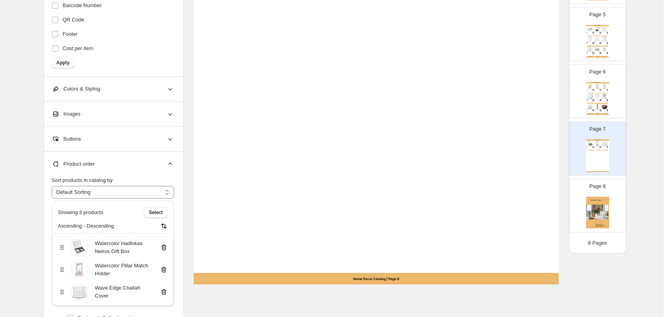
click at [146, 168] on div "Product order" at bounding box center [113, 164] width 122 height 25
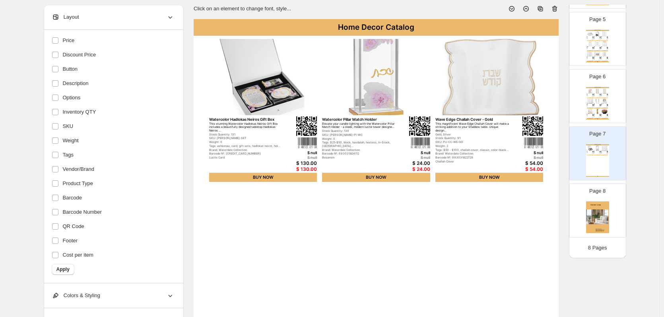
scroll to position [0, 0]
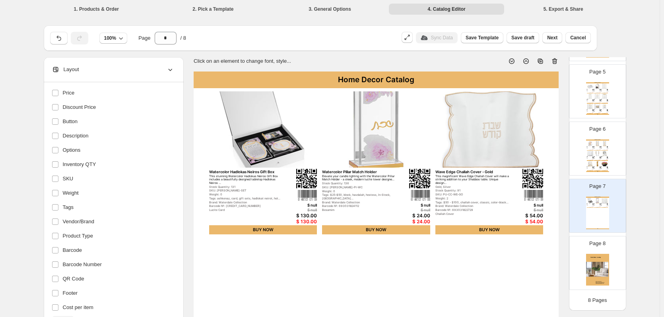
click at [355, 9] on li "3. General Options" at bounding box center [329, 8] width 115 height 11
click at [336, 6] on li "3. General Options" at bounding box center [329, 8] width 115 height 11
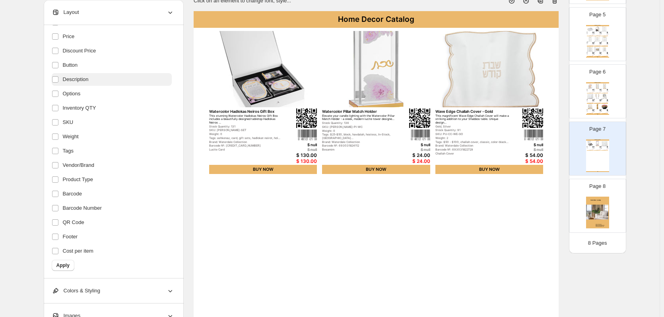
scroll to position [114, 0]
click at [76, 247] on span "Cost per item" at bounding box center [78, 251] width 31 height 8
click at [59, 231] on label at bounding box center [57, 236] width 10 height 10
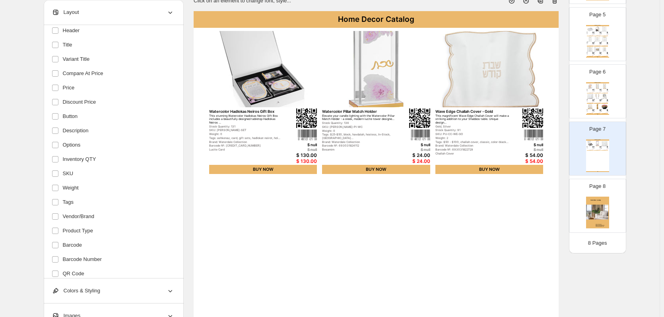
scroll to position [0, 0]
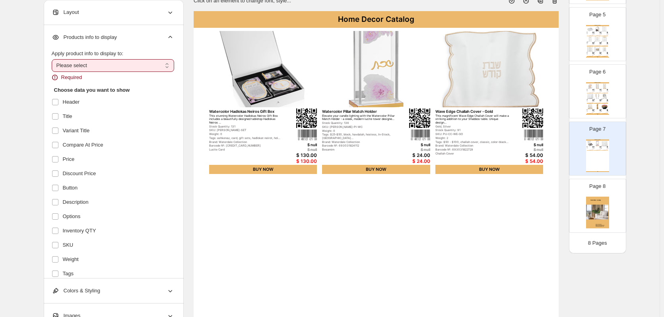
click at [101, 72] on select "**********" at bounding box center [113, 65] width 122 height 13
select select "*********"
click at [53, 59] on select "**********" at bounding box center [113, 65] width 122 height 13
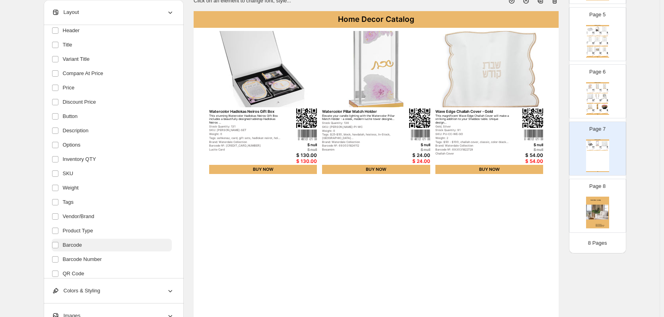
scroll to position [114, 0]
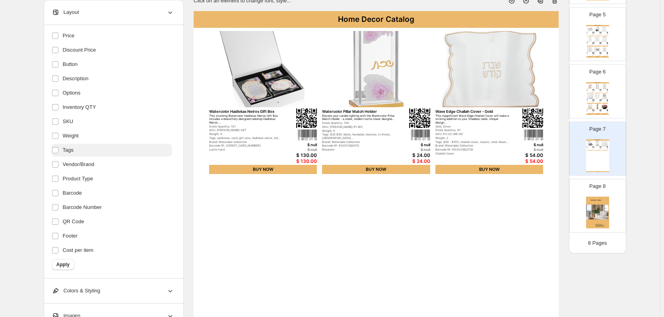
click at [74, 150] on span "Tags" at bounding box center [68, 150] width 11 height 8
click at [94, 78] on label "Description" at bounding box center [112, 78] width 120 height 13
click at [102, 55] on label "Discount Price" at bounding box center [112, 50] width 120 height 13
click at [118, 89] on label "Options" at bounding box center [112, 93] width 120 height 13
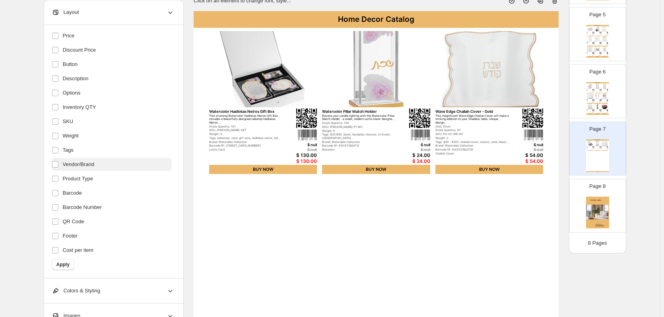
click at [129, 165] on label "Vendor/Brand" at bounding box center [112, 164] width 120 height 13
click at [130, 173] on label "Product Type" at bounding box center [112, 179] width 120 height 13
click at [130, 175] on label "Product Type" at bounding box center [112, 179] width 120 height 13
click at [64, 259] on button "Apply" at bounding box center [63, 264] width 23 height 11
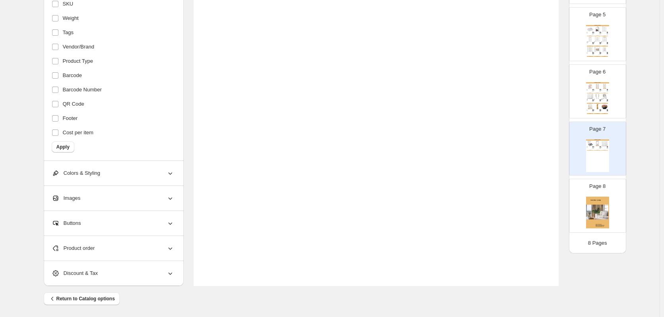
scroll to position [259, 0]
click at [102, 266] on div "Discount & Tax" at bounding box center [113, 272] width 122 height 25
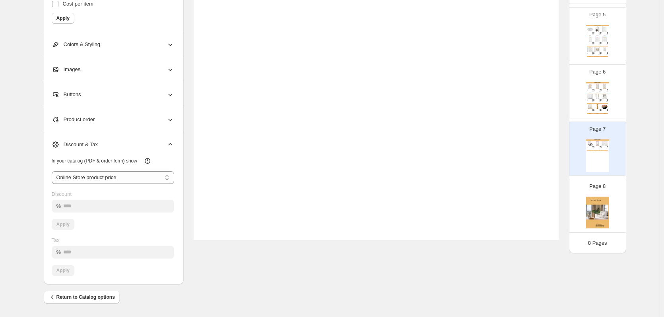
scroll to position [304, 0]
click at [133, 175] on select "**********" at bounding box center [113, 177] width 122 height 13
click at [130, 119] on div "Product order" at bounding box center [113, 119] width 122 height 25
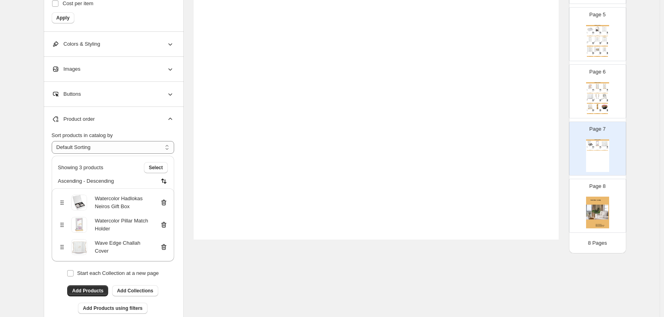
click at [134, 93] on div "Buttons" at bounding box center [113, 94] width 122 height 25
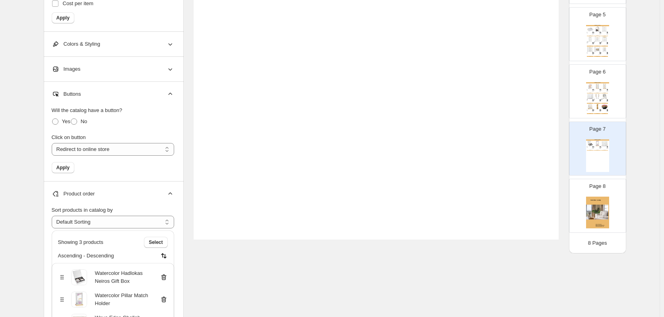
click at [120, 71] on div "Images" at bounding box center [113, 69] width 122 height 25
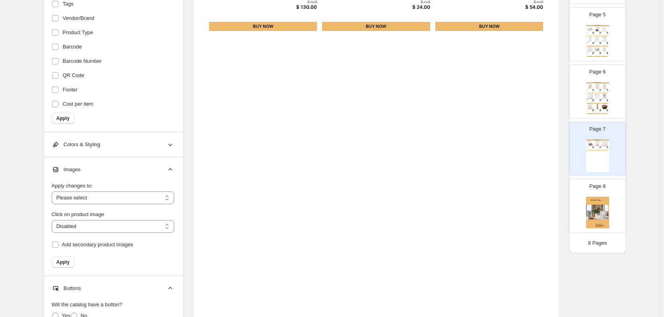
scroll to position [26, 0]
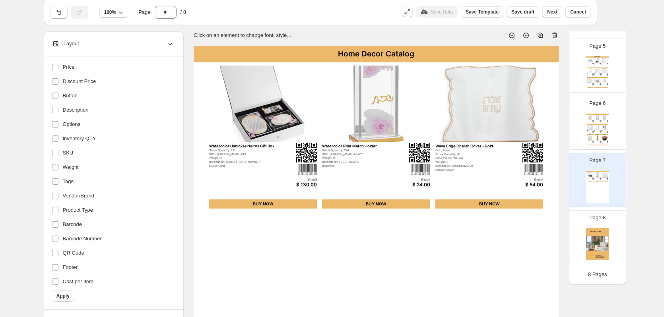
click at [540, 179] on div "$ null" at bounding box center [524, 179] width 39 height 4
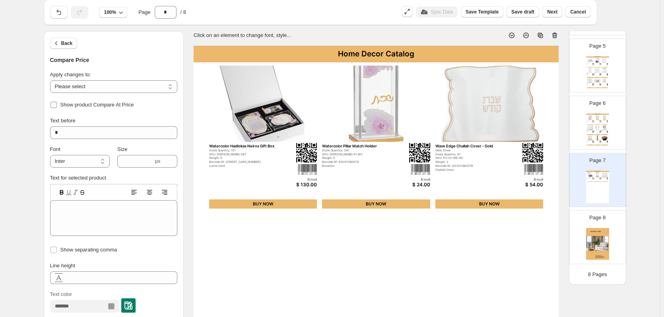
click at [82, 107] on span "Show product Compare At Price" at bounding box center [97, 105] width 74 height 6
click at [83, 91] on select "**********" at bounding box center [113, 86] width 127 height 13
select select "**********"
click at [52, 80] on select "**********" at bounding box center [113, 86] width 127 height 13
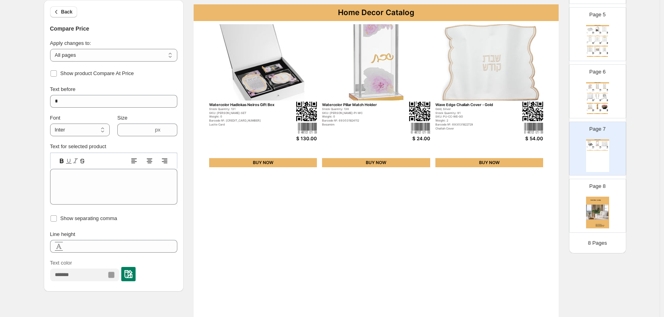
scroll to position [0, 0]
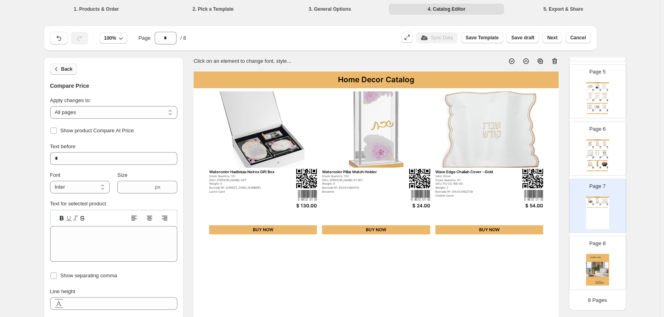
click at [70, 68] on span "Back" at bounding box center [67, 69] width 12 height 6
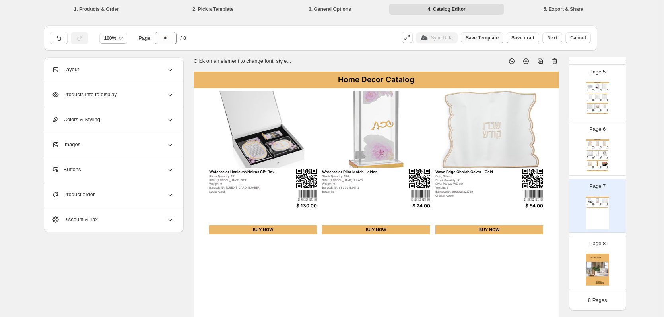
click at [496, 37] on span "Save Template" at bounding box center [482, 38] width 33 height 6
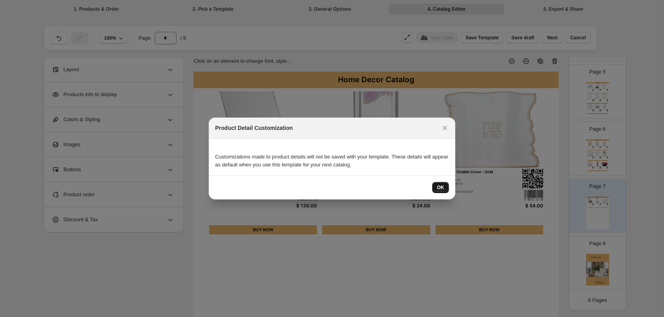
click at [441, 187] on span "OK" at bounding box center [440, 188] width 7 height 6
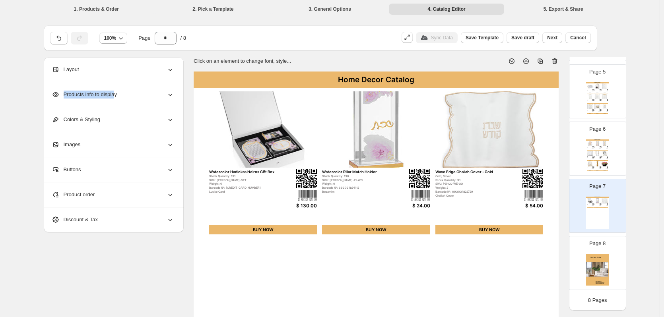
click at [121, 98] on div "Products info to display" at bounding box center [113, 94] width 122 height 25
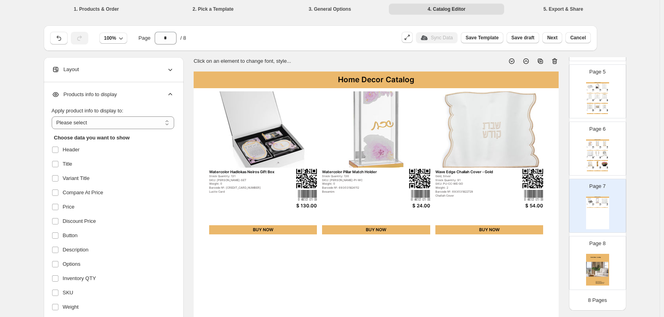
click at [117, 98] on span "Products info to display" at bounding box center [84, 95] width 65 height 8
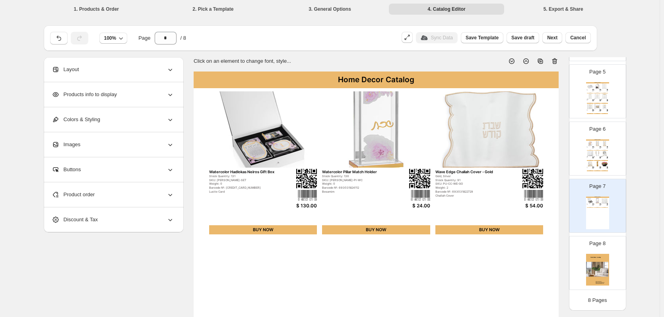
click at [608, 152] on div "Home Decor Catalog Pearlstone Match Holder - Gold Gold, Silver Stock Quantity: …" at bounding box center [597, 156] width 23 height 33
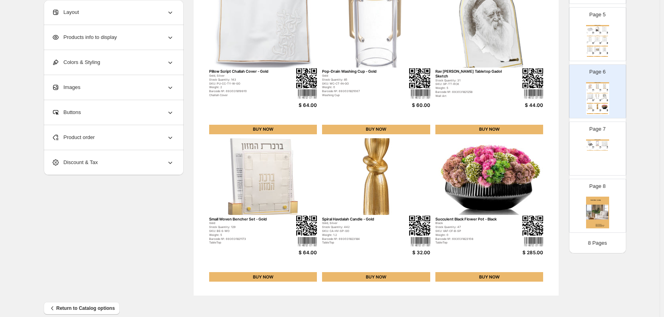
scroll to position [259, 0]
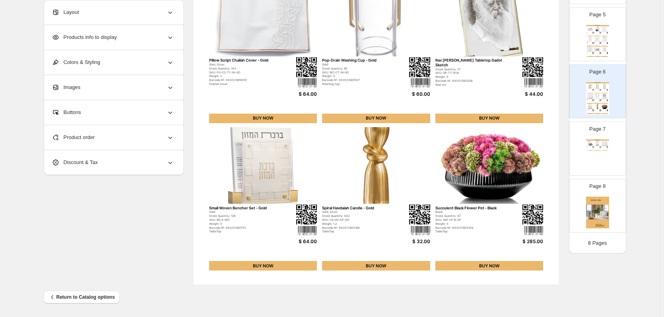
click at [158, 218] on div "**********" at bounding box center [330, 41] width 573 height 487
click at [602, 52] on img at bounding box center [604, 49] width 7 height 5
type input "*"
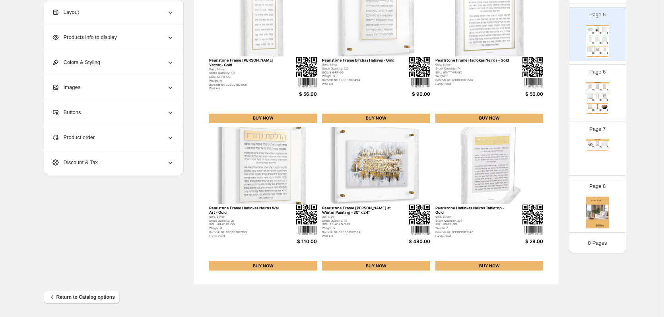
click at [138, 45] on div "Products info to display" at bounding box center [113, 37] width 122 height 25
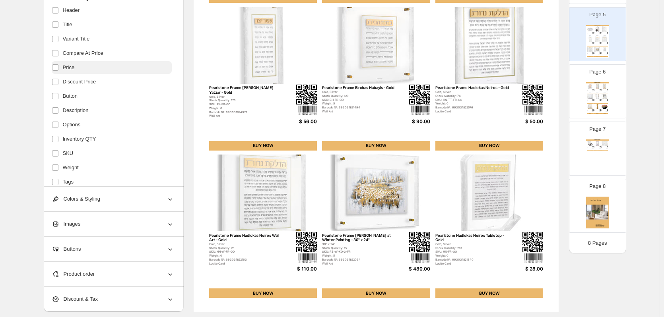
scroll to position [140, 0]
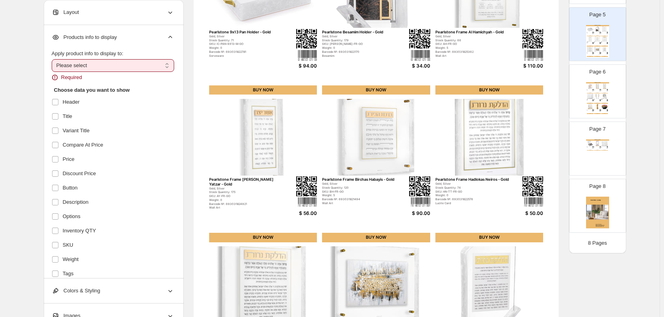
click at [84, 71] on select "**********" at bounding box center [113, 65] width 122 height 13
select select "*********"
click at [53, 59] on select "**********" at bounding box center [113, 65] width 122 height 13
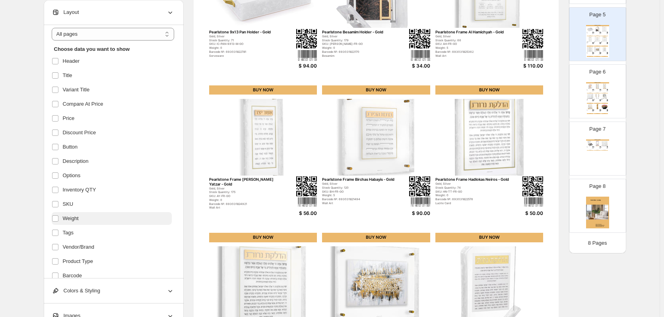
scroll to position [114, 0]
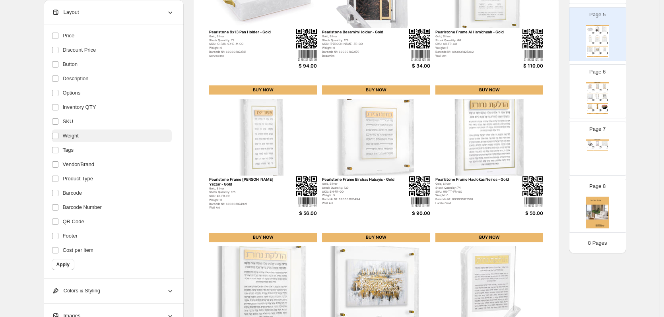
click at [72, 136] on span "Weight" at bounding box center [71, 136] width 16 height 8
click at [68, 260] on button "Apply" at bounding box center [63, 264] width 23 height 11
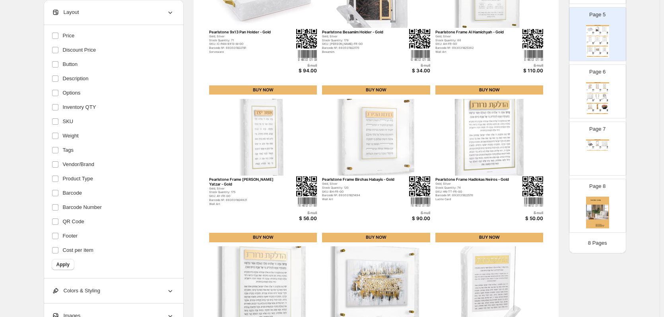
click at [430, 212] on div "$ null" at bounding box center [411, 213] width 39 height 4
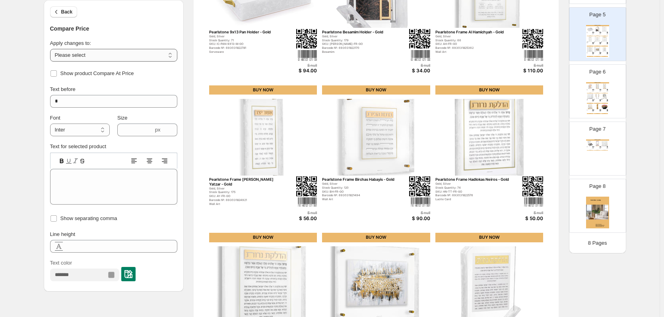
click at [115, 51] on select "**********" at bounding box center [113, 55] width 127 height 13
select select "**********"
click at [52, 49] on select "**********" at bounding box center [113, 55] width 127 height 13
click at [113, 70] on span "Show product Compare At Price" at bounding box center [97, 74] width 74 height 8
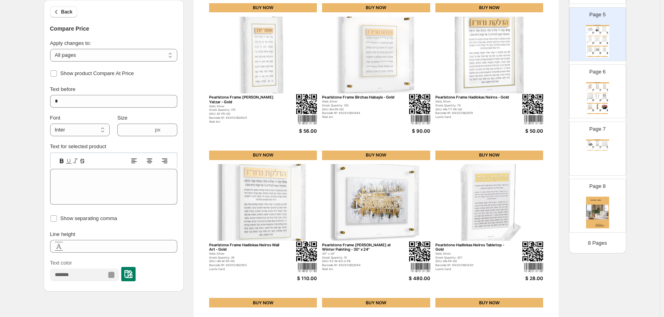
scroll to position [259, 0]
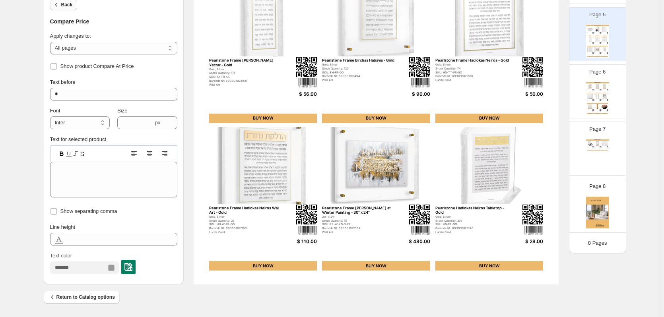
click at [73, 7] on span "Back" at bounding box center [67, 5] width 12 height 6
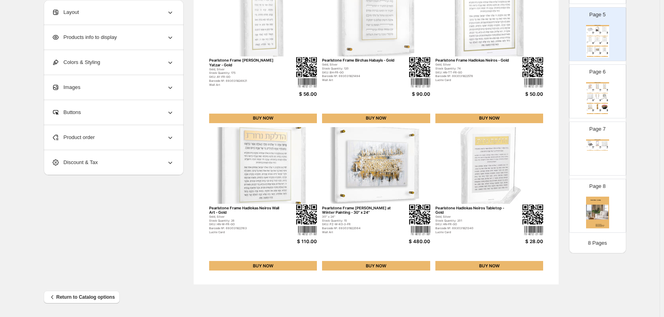
click at [599, 97] on img at bounding box center [597, 96] width 7 height 5
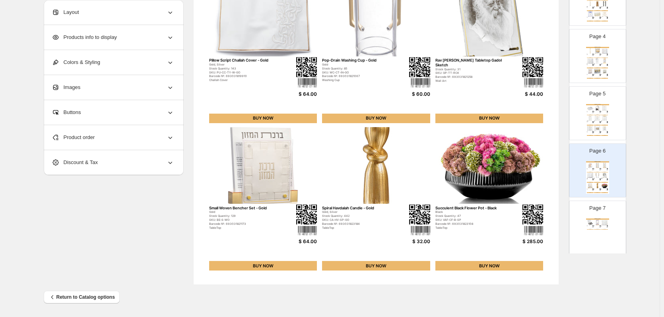
scroll to position [177, 0]
click at [599, 94] on p "Page 5" at bounding box center [597, 94] width 16 height 8
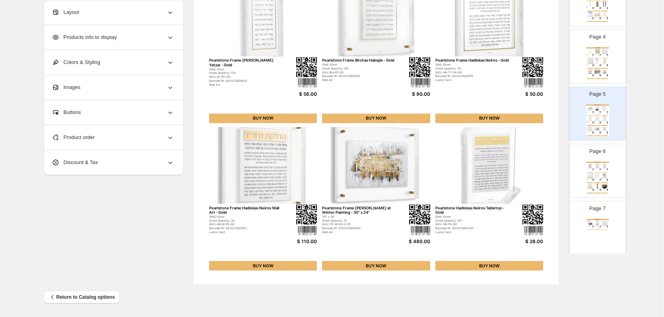
click at [604, 71] on img at bounding box center [604, 71] width 7 height 5
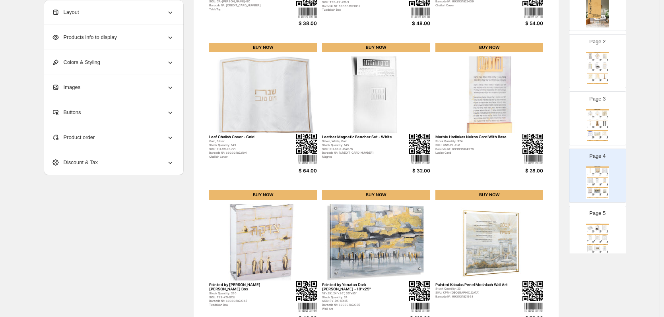
scroll to position [180, 0]
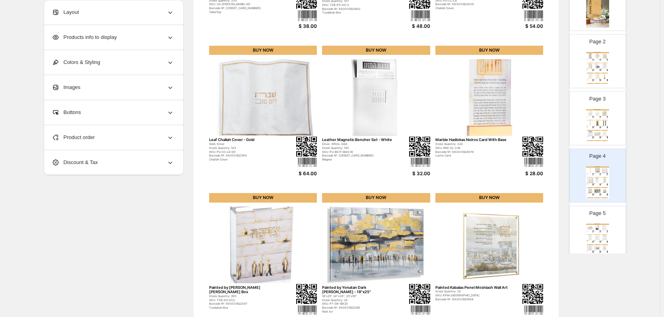
click at [595, 115] on img at bounding box center [597, 113] width 7 height 5
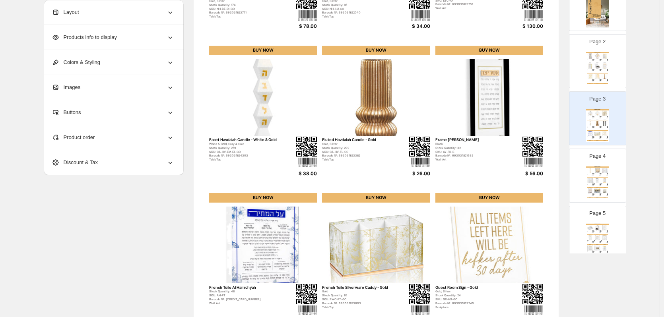
click at [601, 61] on div "Home Decor Catalog Agate 2.0 Asher Yatzar - Taupe Taupe, Black Stock Quantity: …" at bounding box center [597, 68] width 23 height 33
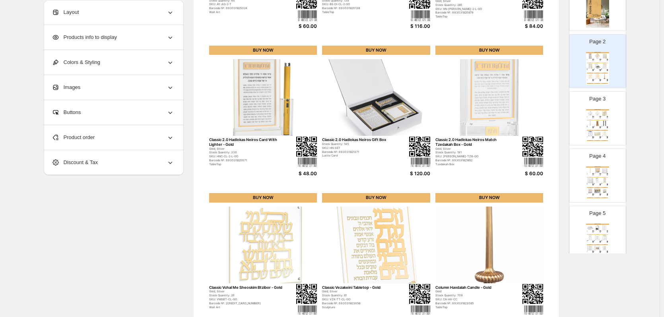
scroll to position [0, 0]
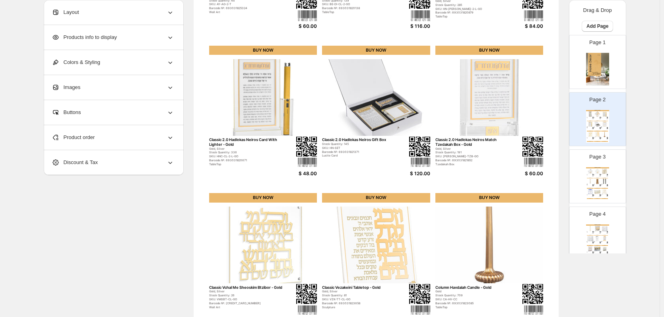
click at [597, 74] on img at bounding box center [597, 69] width 23 height 33
type input "*"
